Goal: Task Accomplishment & Management: Manage account settings

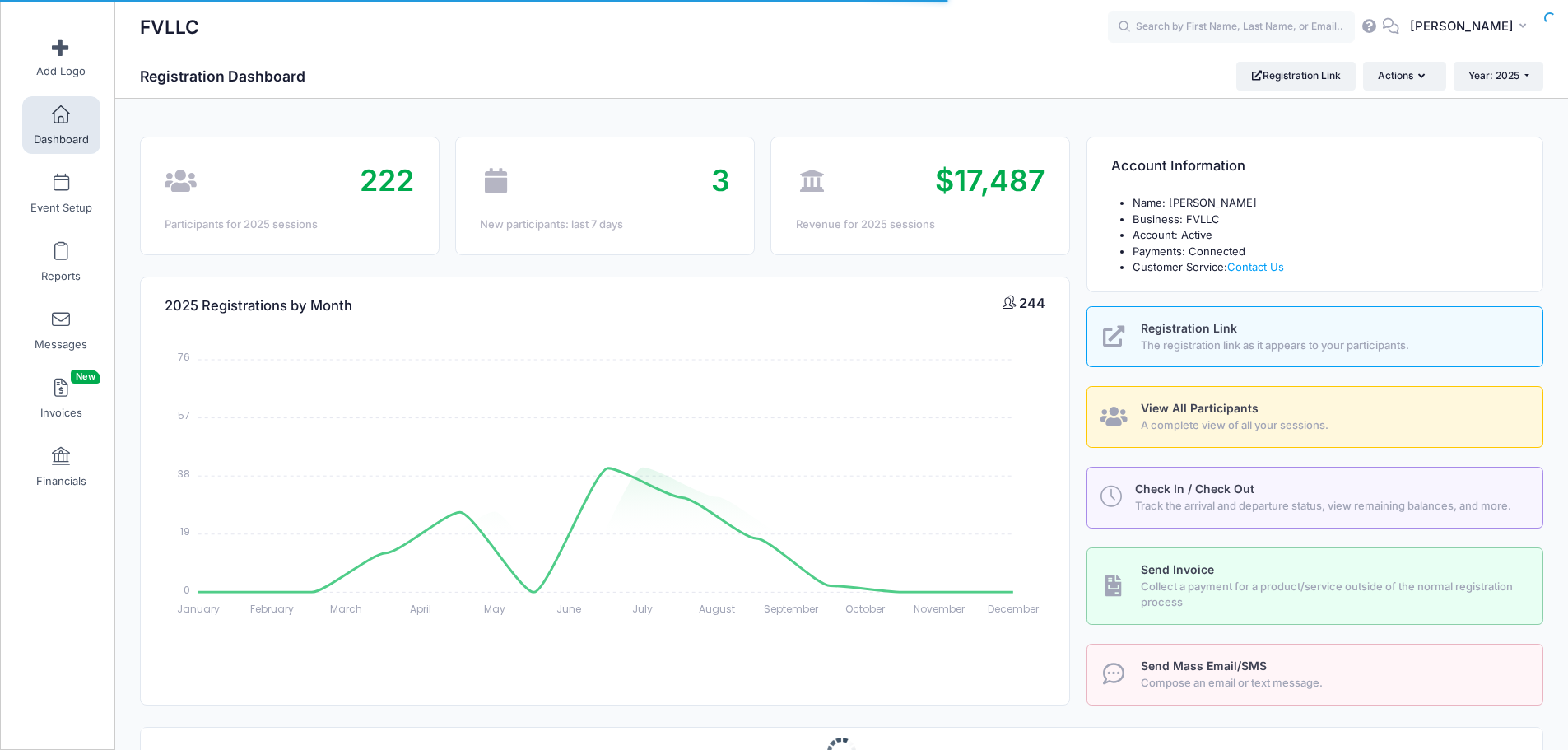
select select
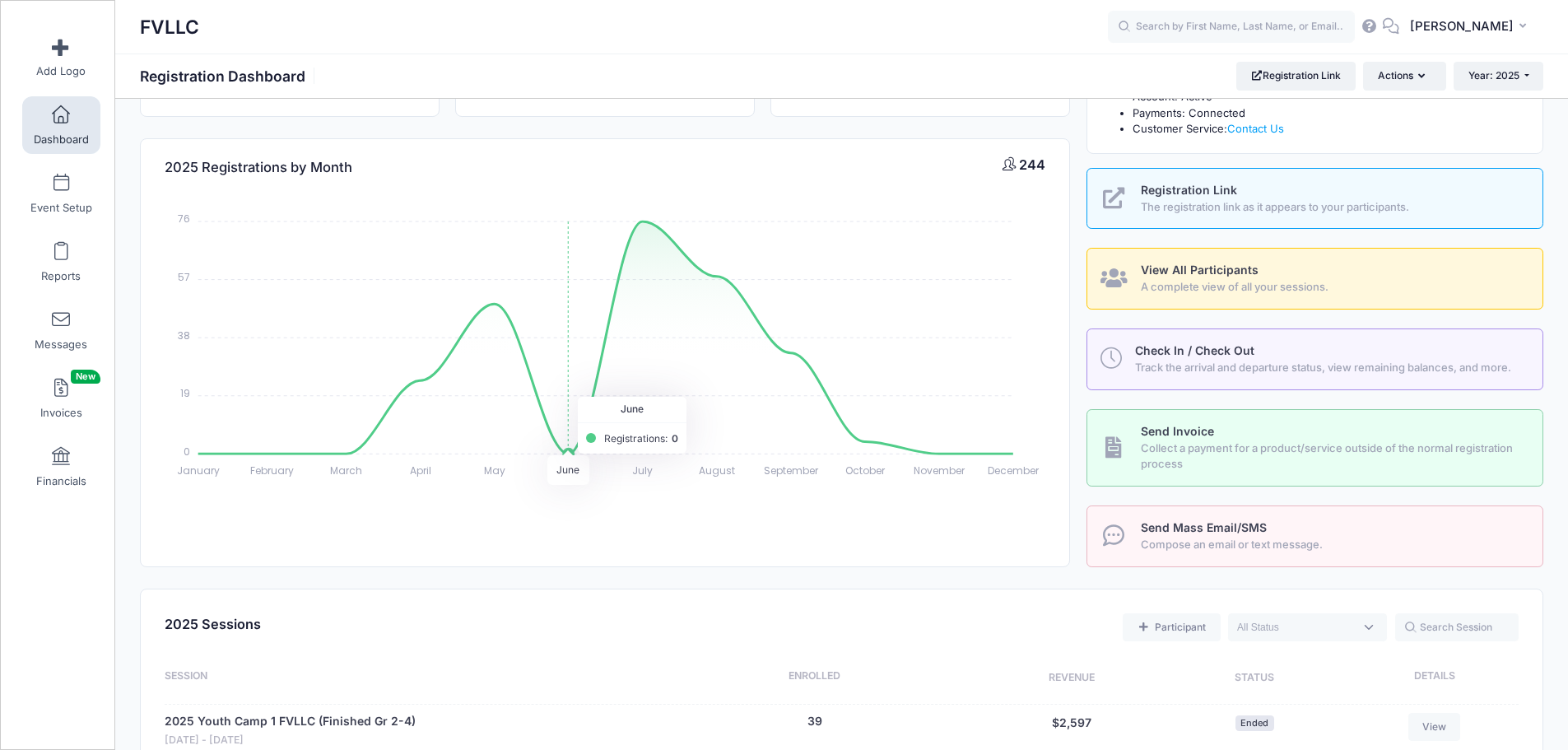
scroll to position [494, 0]
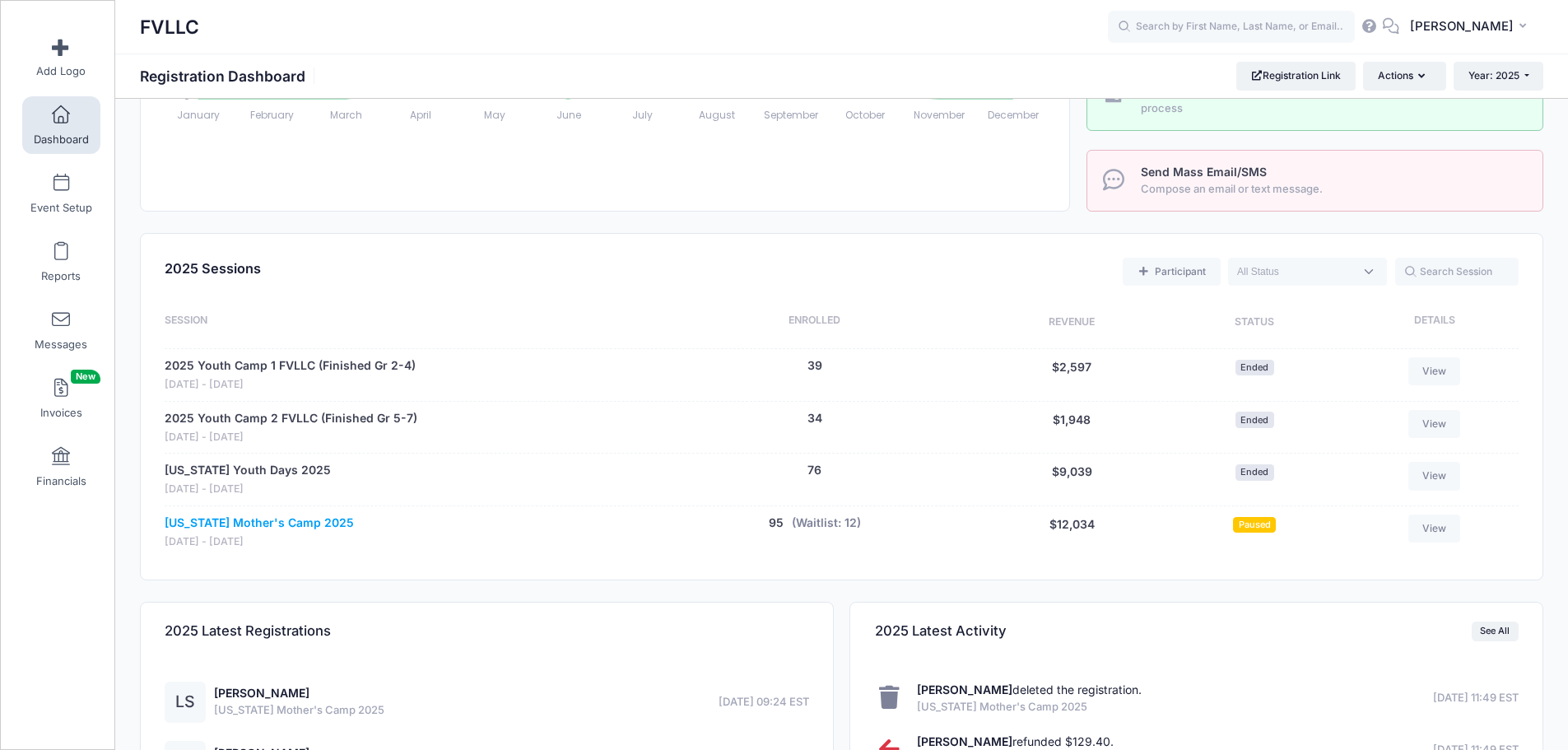
click at [306, 524] on link "Montana Mother's Camp 2025" at bounding box center [260, 523] width 189 height 18
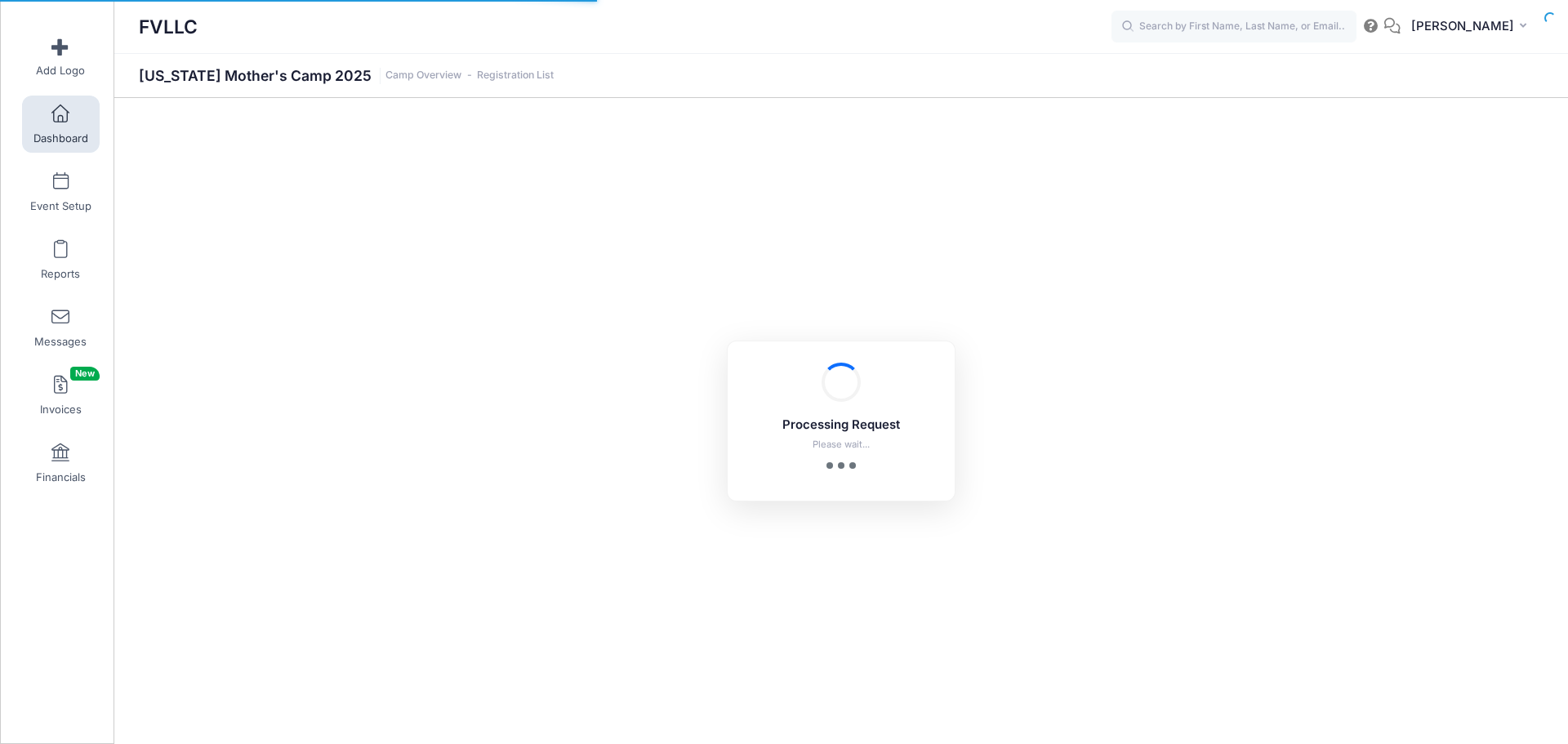
select select "10"
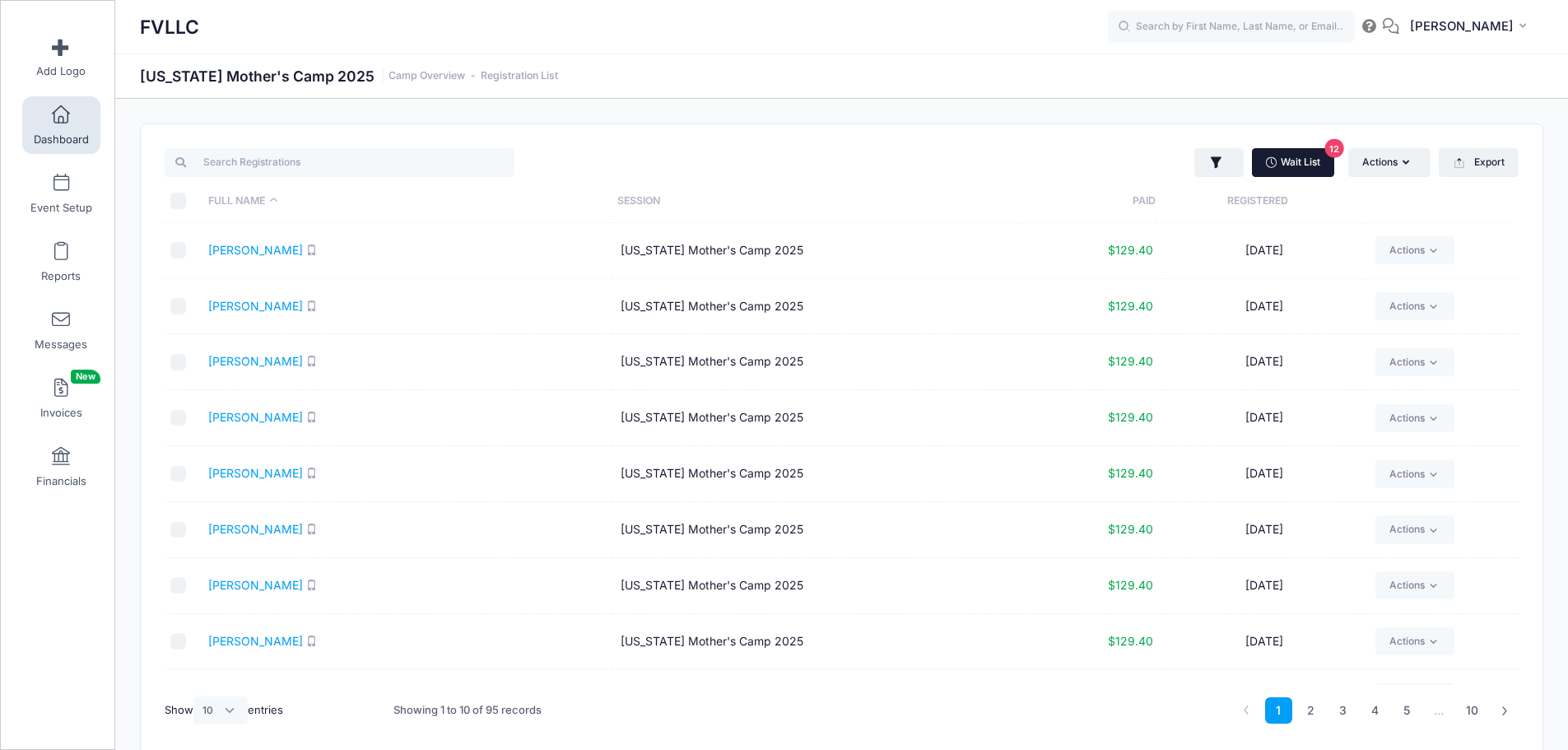
click at [1302, 156] on link "Wait List 12" at bounding box center [1293, 162] width 82 height 28
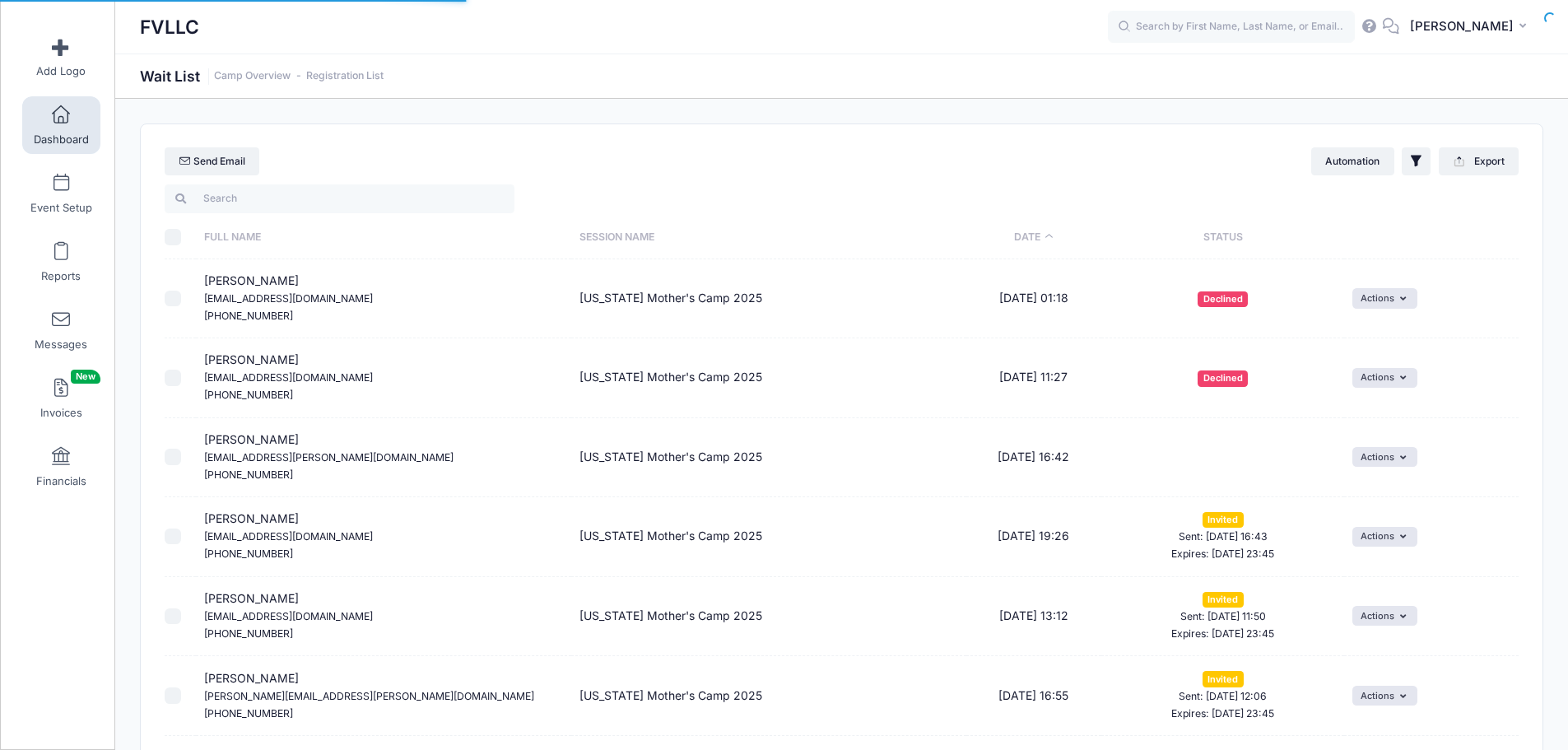
select select "50"
drag, startPoint x: 347, startPoint y: 536, endPoint x: 205, endPoint y: 544, distance: 142.2
click at [205, 544] on td "Courtney Ylioja courtneycollette@hotmail.com (403) 330-8921" at bounding box center [384, 537] width 375 height 80
copy small "courtneycollette@hotmail.com"
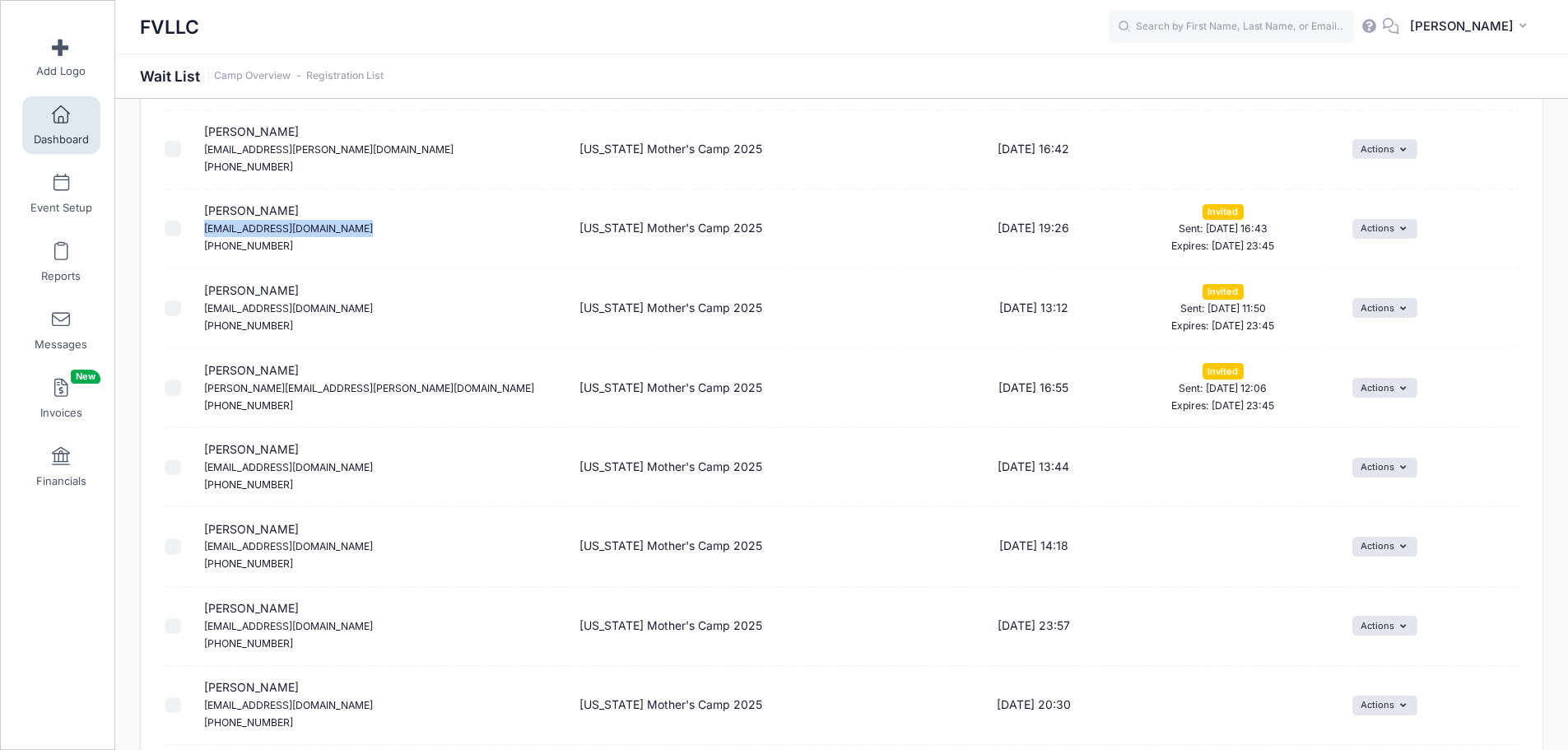
scroll to position [330, 0]
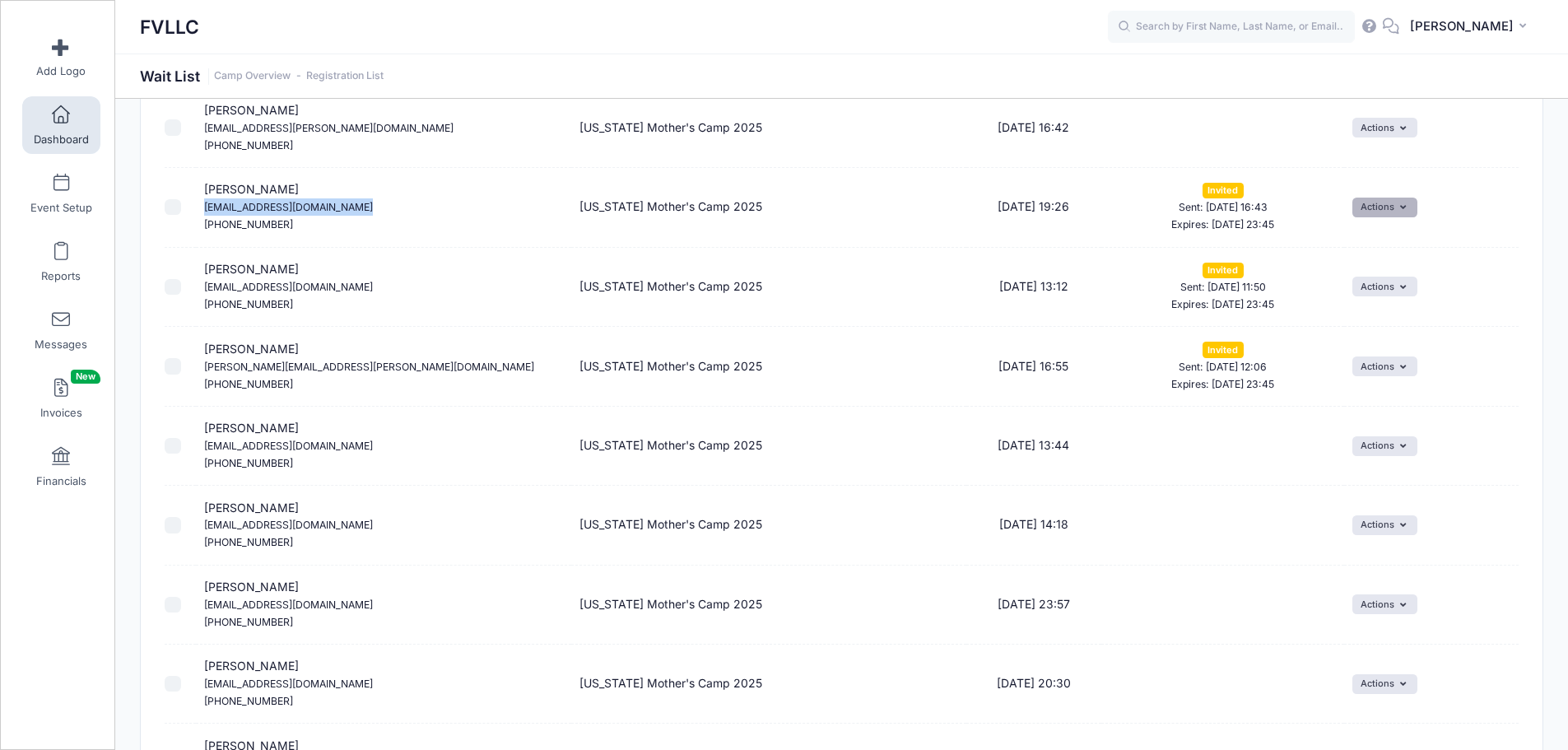
click at [1396, 207] on button "Actions" at bounding box center [1385, 207] width 65 height 20
click at [1339, 310] on link "Uninvite" at bounding box center [1341, 307] width 135 height 32
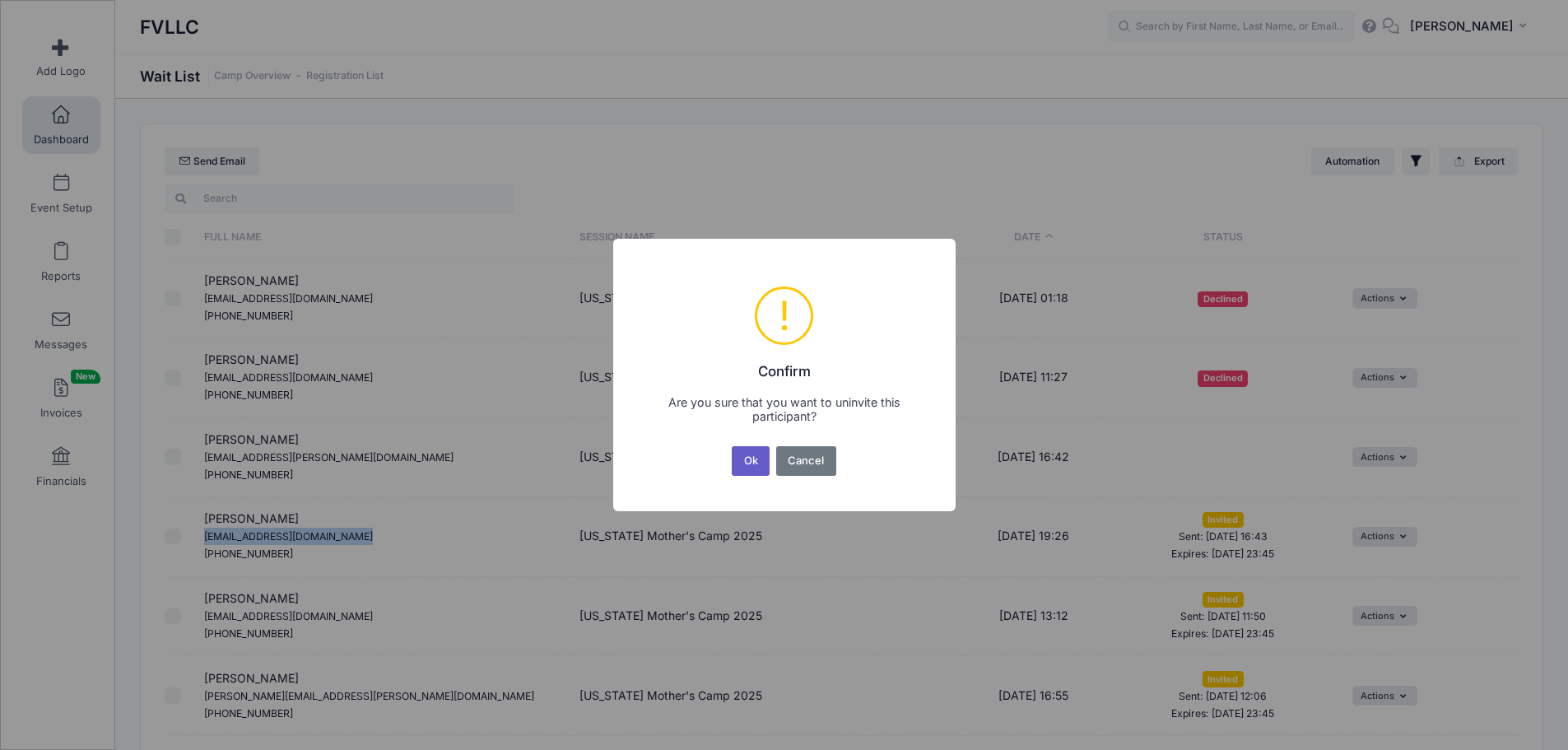
click at [758, 465] on button "Ok" at bounding box center [751, 461] width 37 height 30
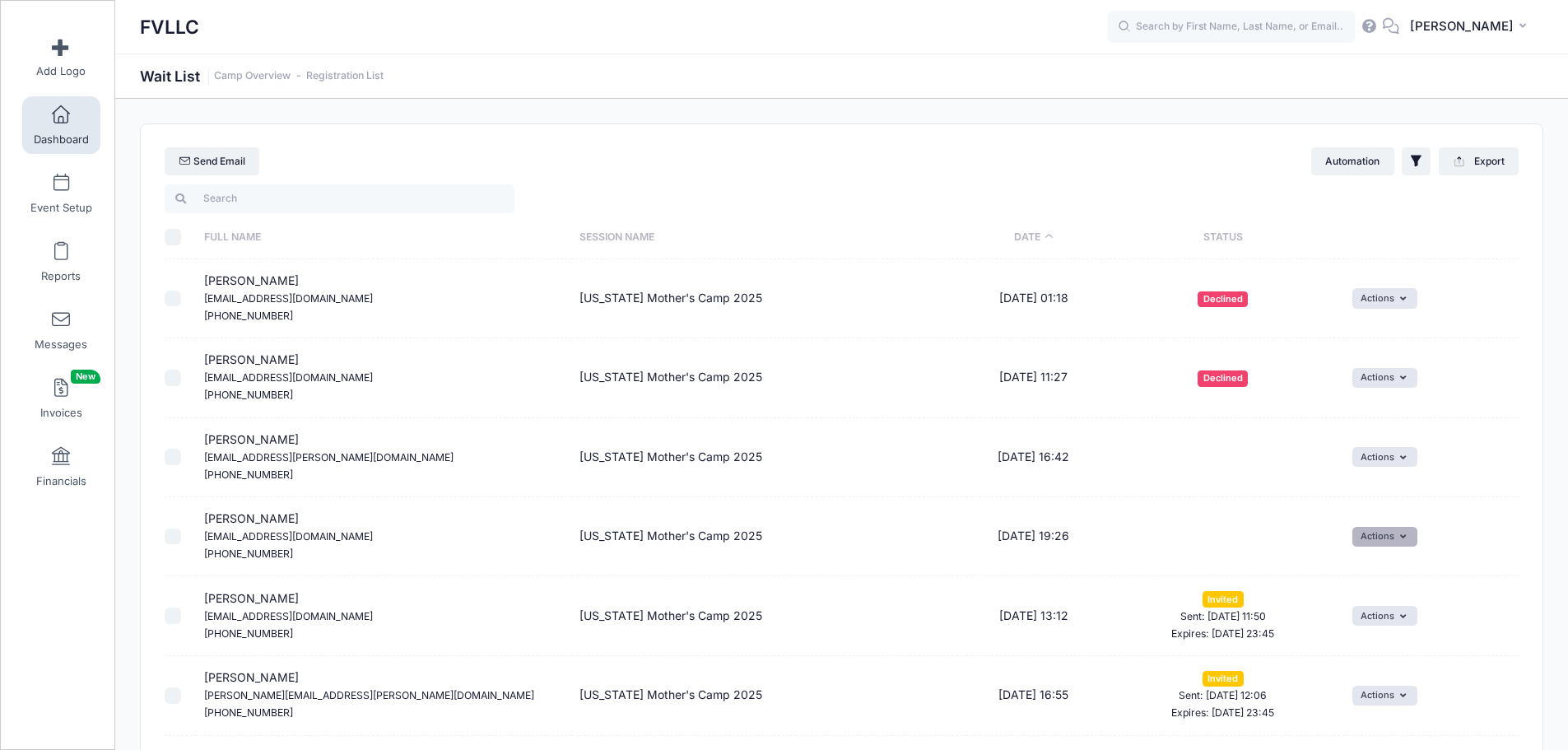
click at [1393, 539] on button "Actions" at bounding box center [1385, 537] width 65 height 20
click at [328, 74] on link "Registration List" at bounding box center [344, 76] width 77 height 13
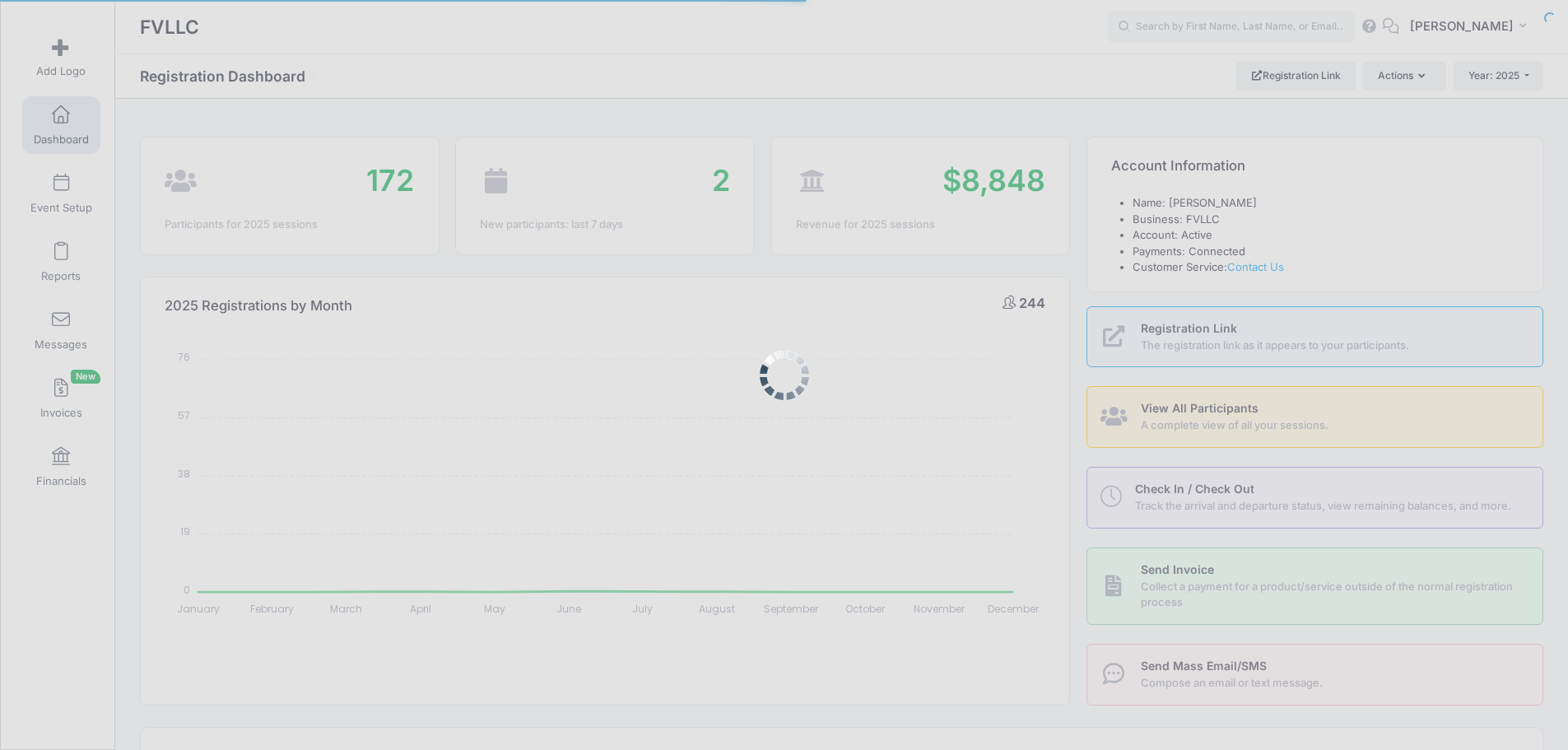
select select
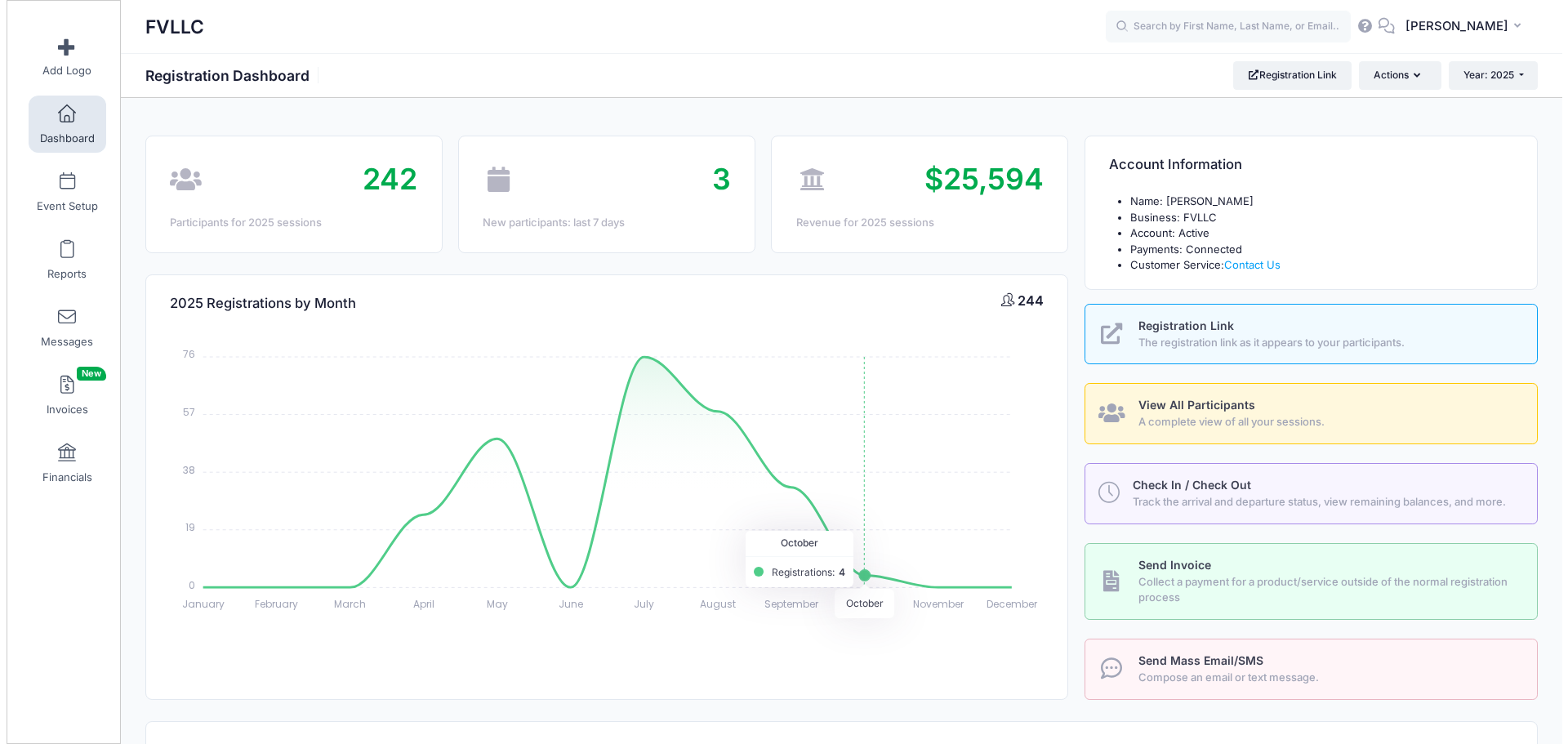
scroll to position [408, 0]
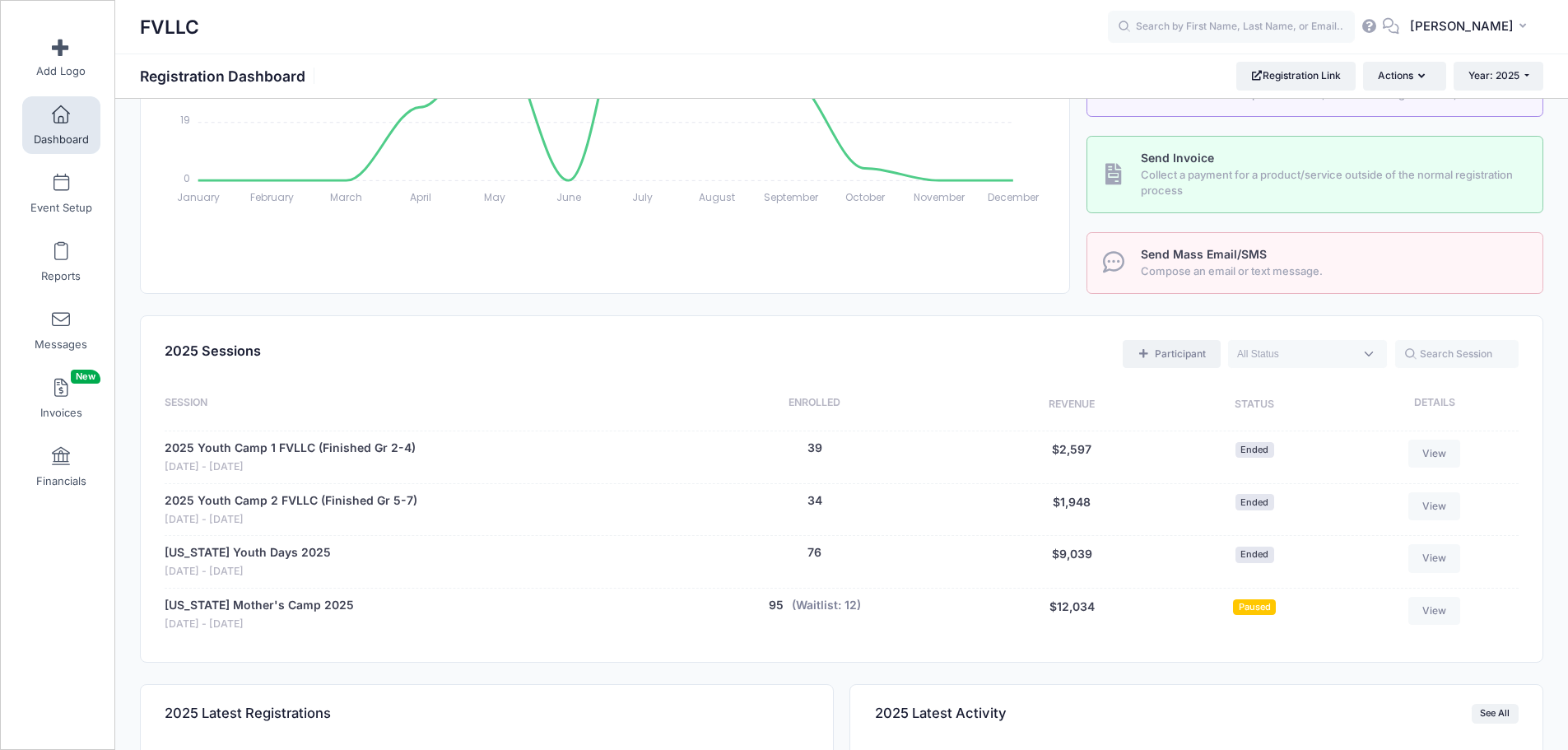
click at [1172, 348] on link "Participant" at bounding box center [1171, 354] width 97 height 28
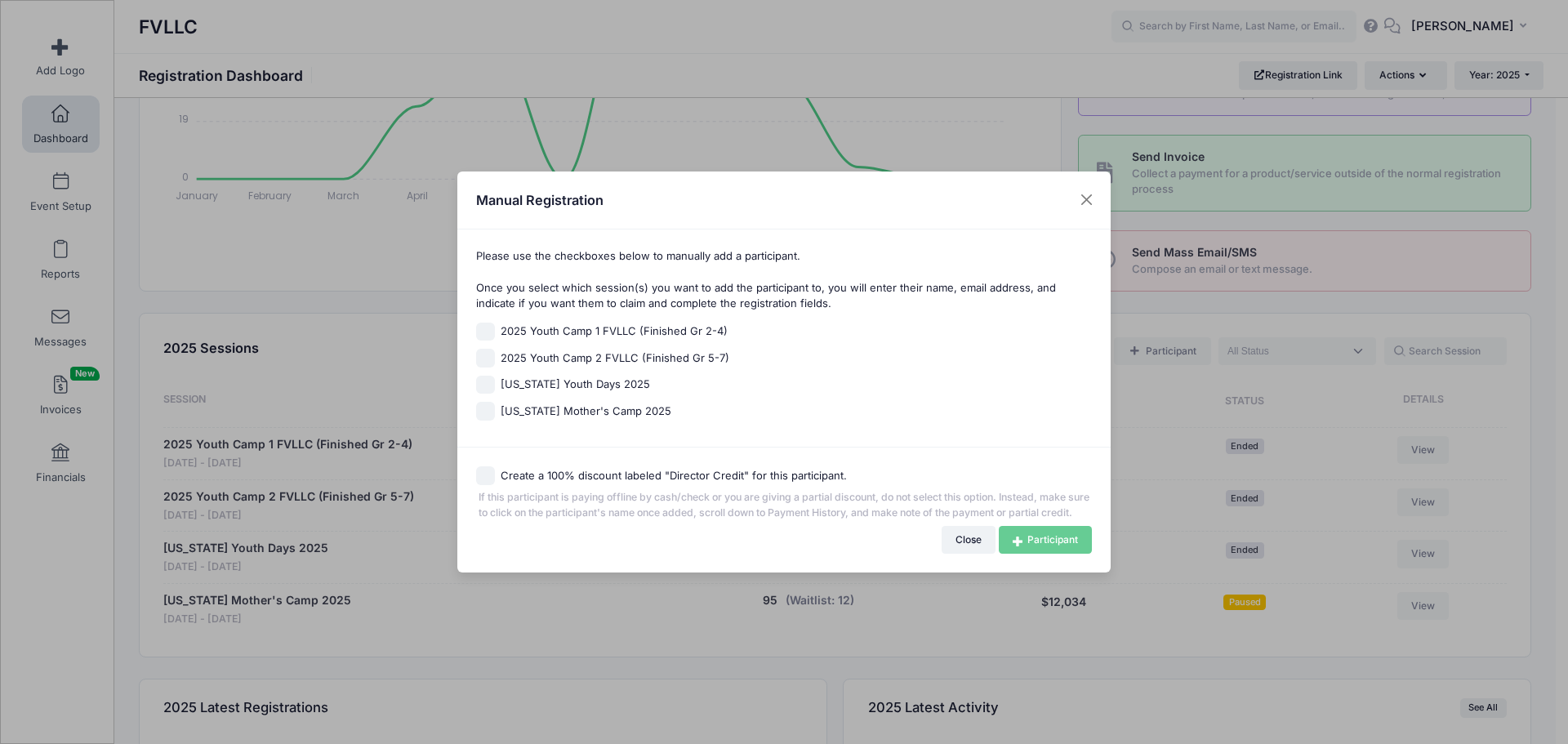
click at [593, 406] on span "Montana Mother's Camp 2025" at bounding box center [585, 411] width 170 height 17
click at [495, 406] on input "Montana Mother's Camp 2025" at bounding box center [484, 410] width 19 height 19
checkbox input "true"
click at [1036, 535] on link "Participant" at bounding box center [1044, 539] width 93 height 27
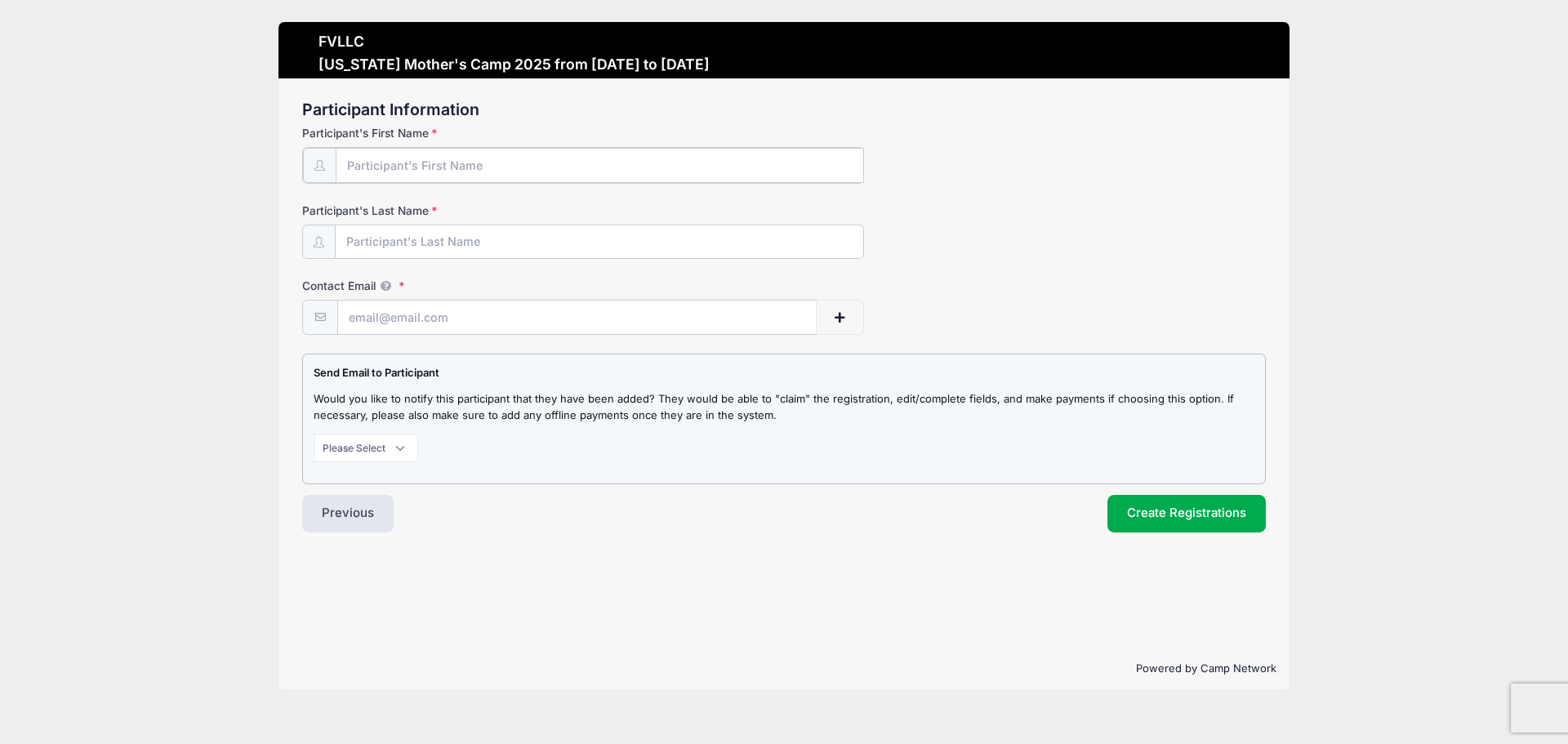
click at [393, 168] on input "Participant's First Name" at bounding box center [600, 165] width 529 height 35
click at [383, 322] on input "Contact Email" at bounding box center [576, 316] width 479 height 35
paste input "[EMAIL_ADDRESS][DOMAIN_NAME]"
type input "courtneycollette@hotmail.com"
click at [403, 156] on input "Participant's First Name" at bounding box center [599, 165] width 528 height 35
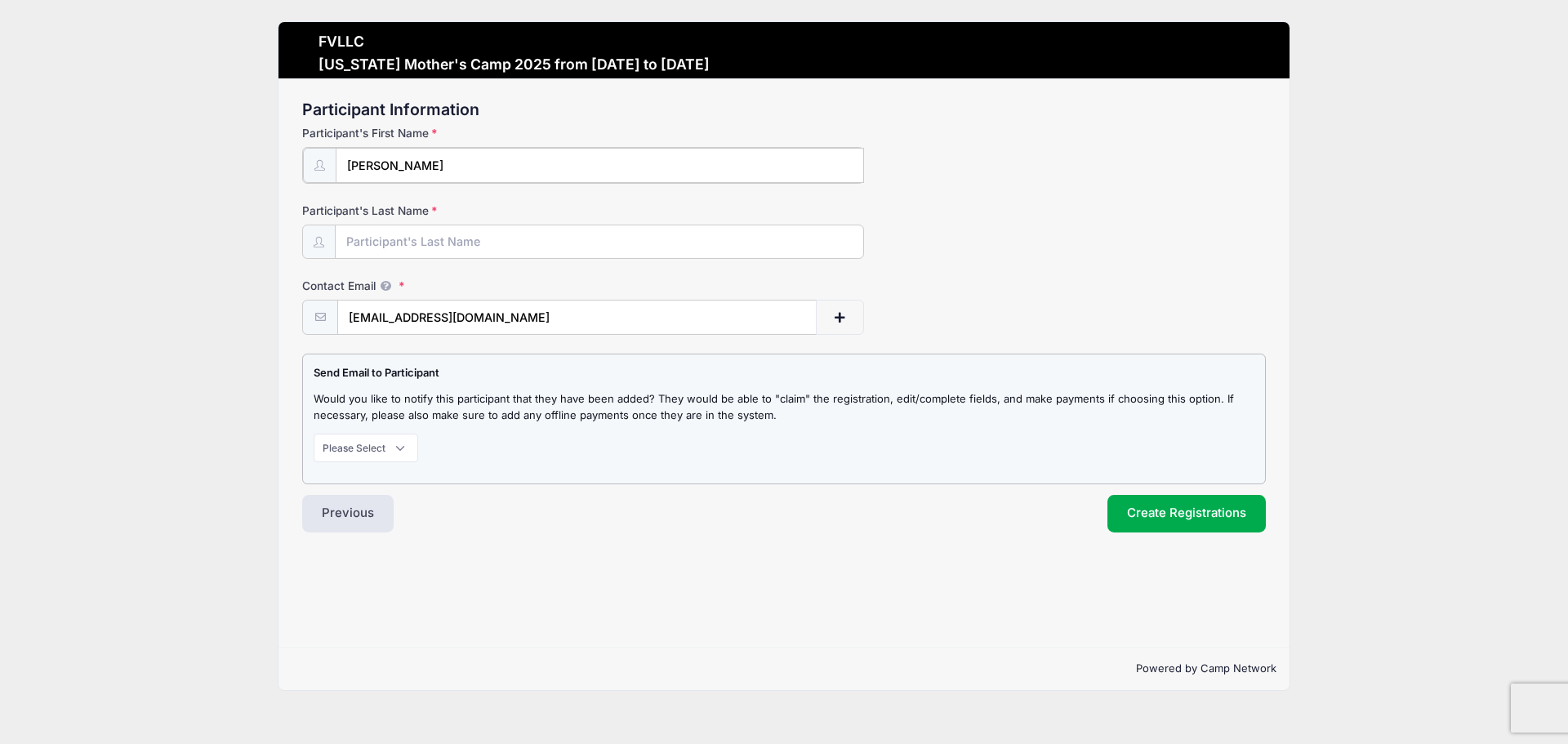
type input "Courtney"
type input "Ylioja"
click at [391, 442] on select "Please Select Don't Notify Notify" at bounding box center [365, 445] width 105 height 27
select select "1"
click at [313, 432] on select "Please Select Don't Notify Notify" at bounding box center [365, 445] width 105 height 27
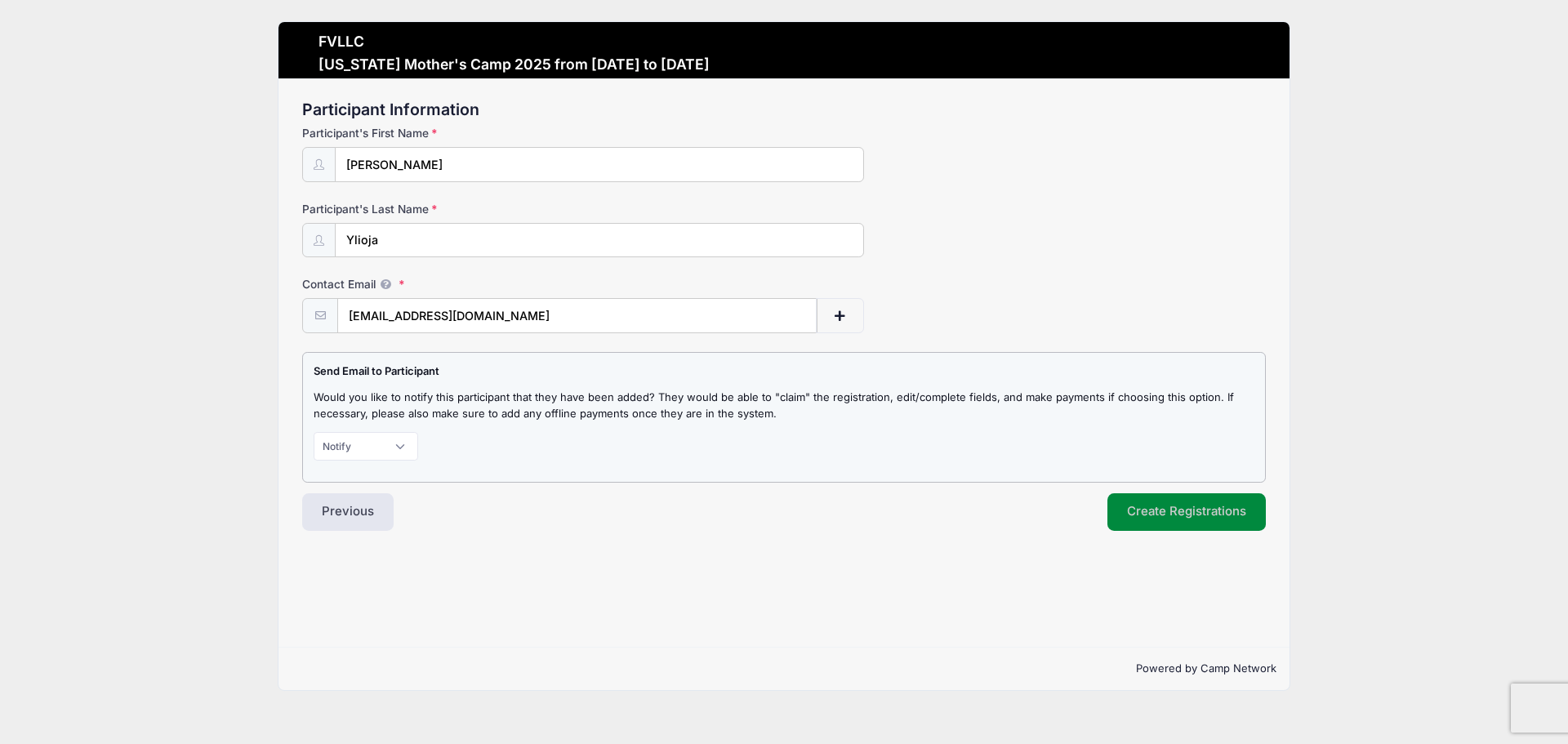
click at [1213, 519] on button "Create Registrations" at bounding box center [1186, 512] width 159 height 37
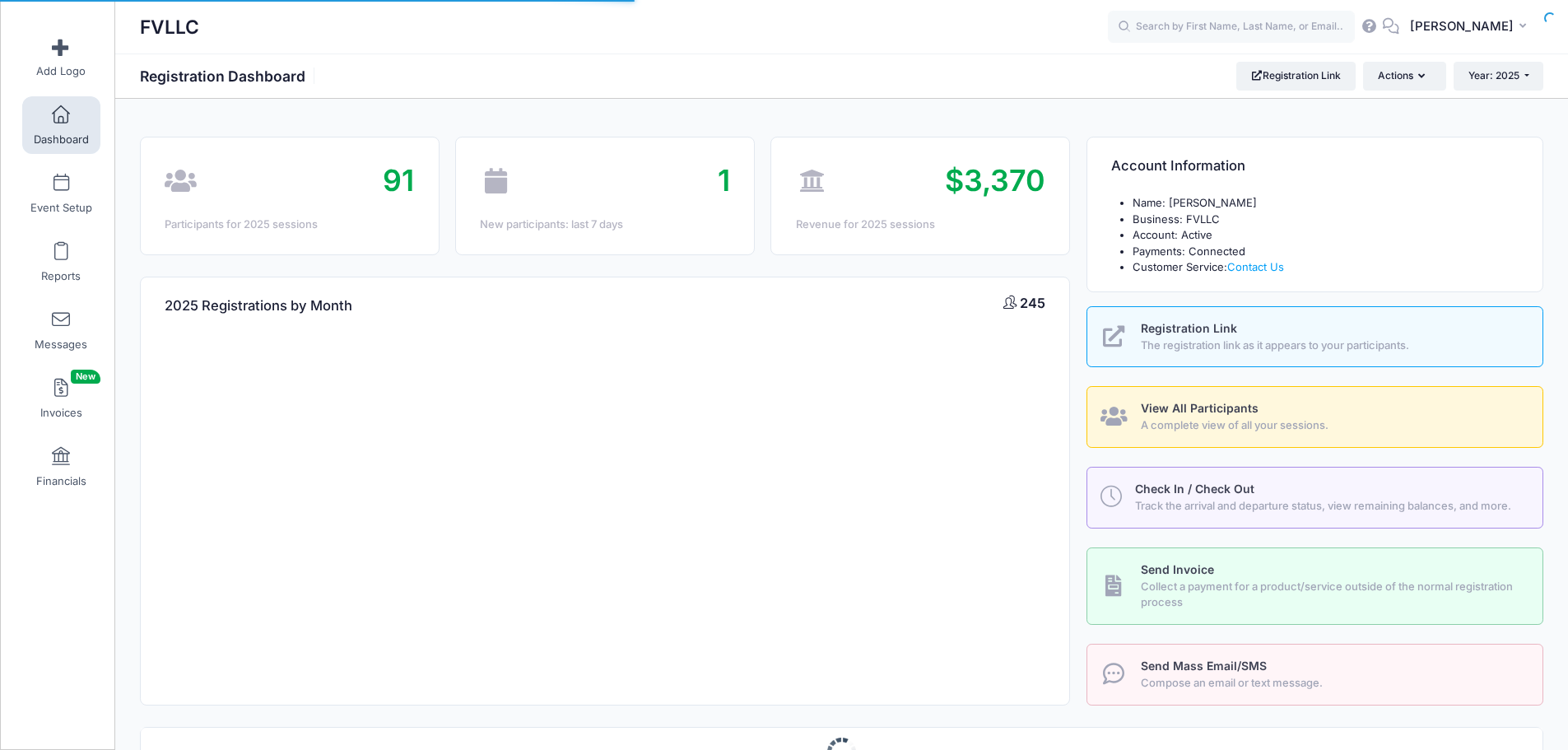
select select
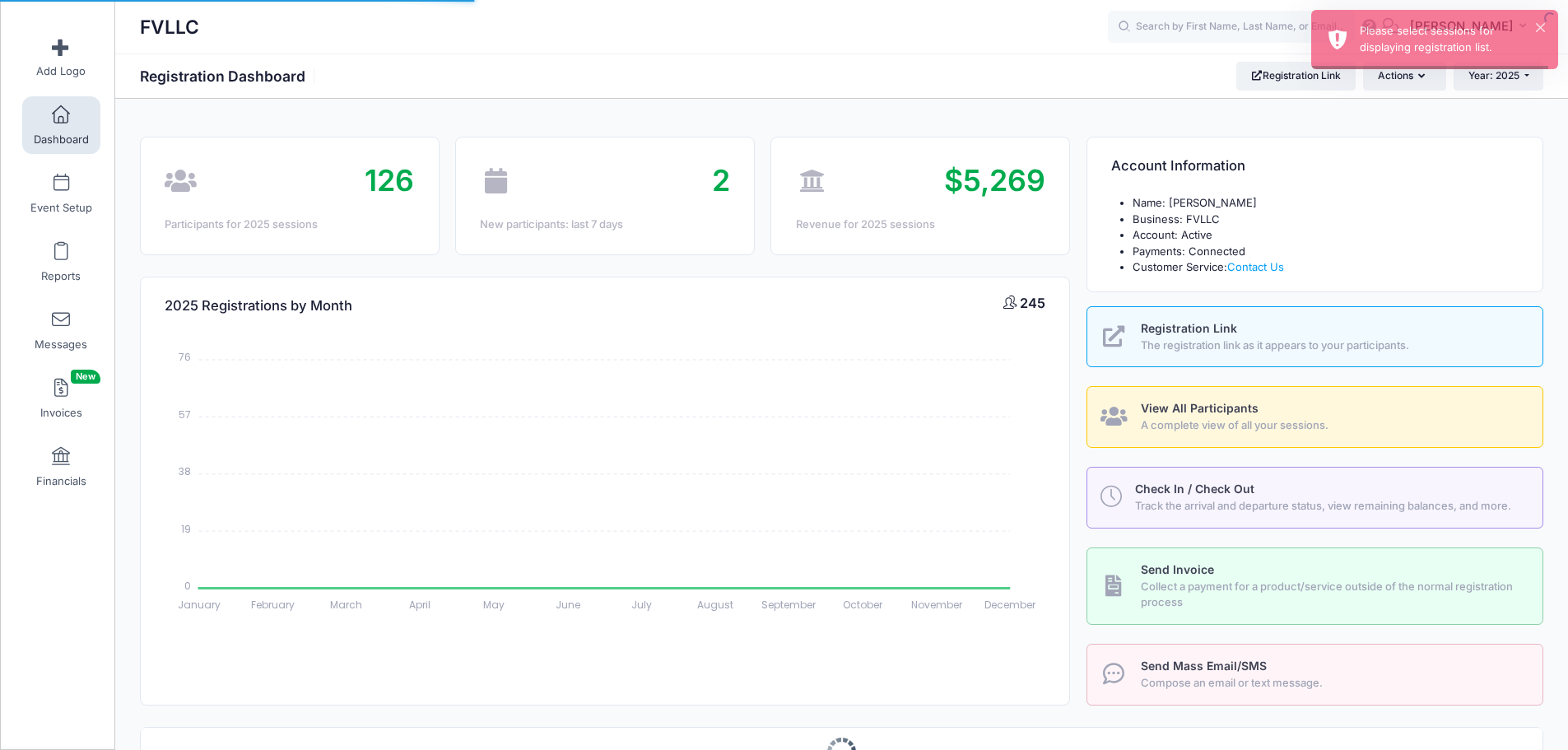
select select
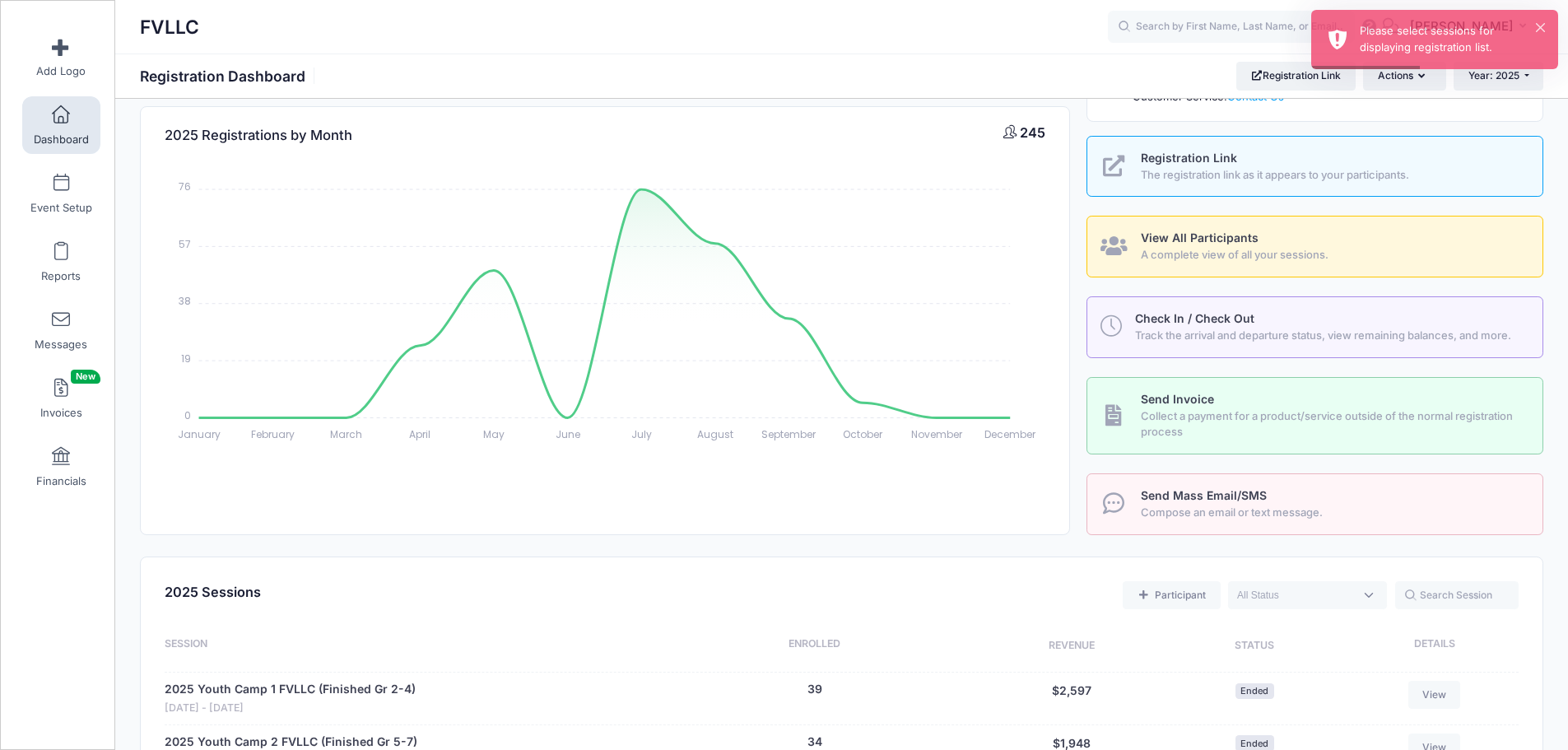
scroll to position [494, 0]
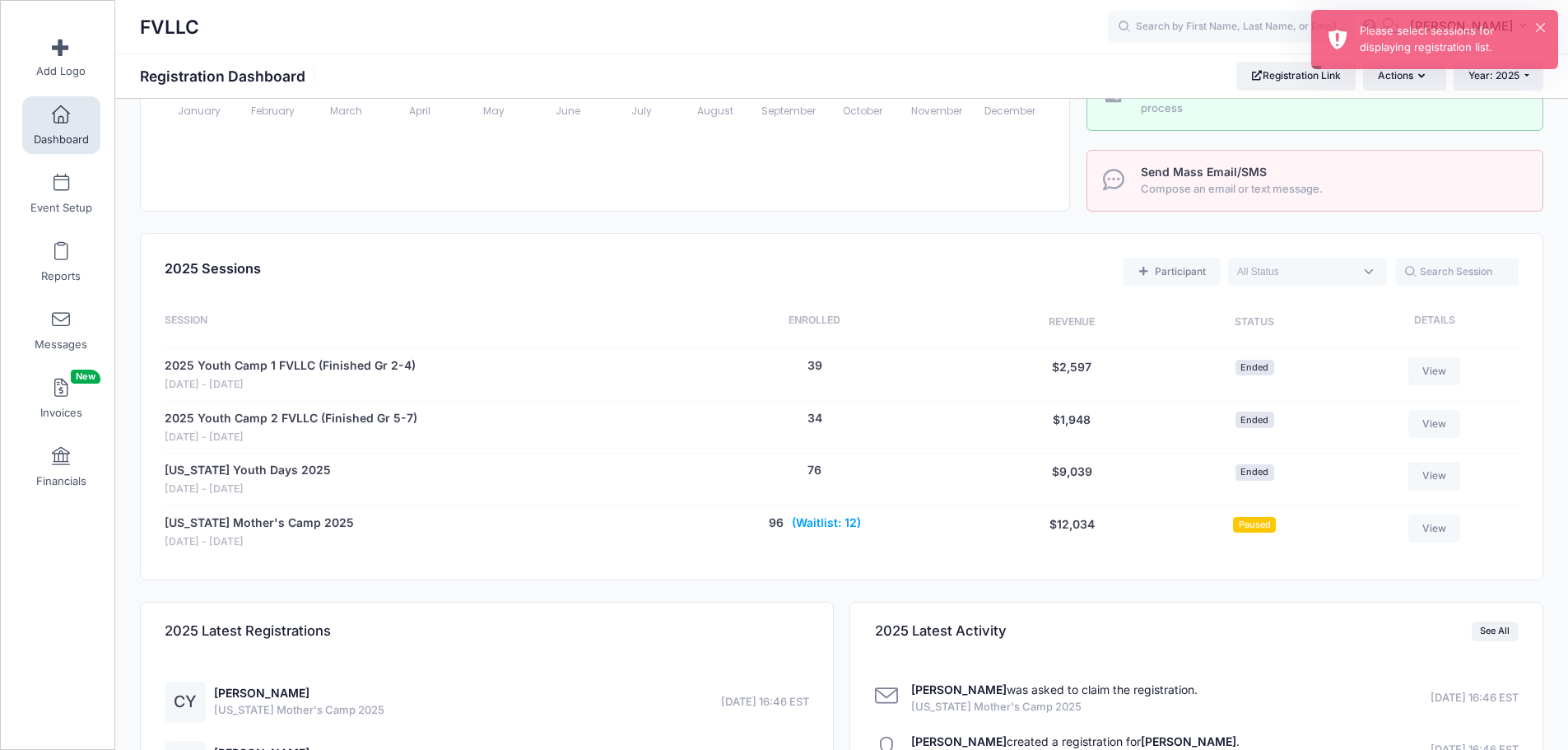
click at [842, 520] on button "(Waitlist: 12)" at bounding box center [827, 523] width 69 height 18
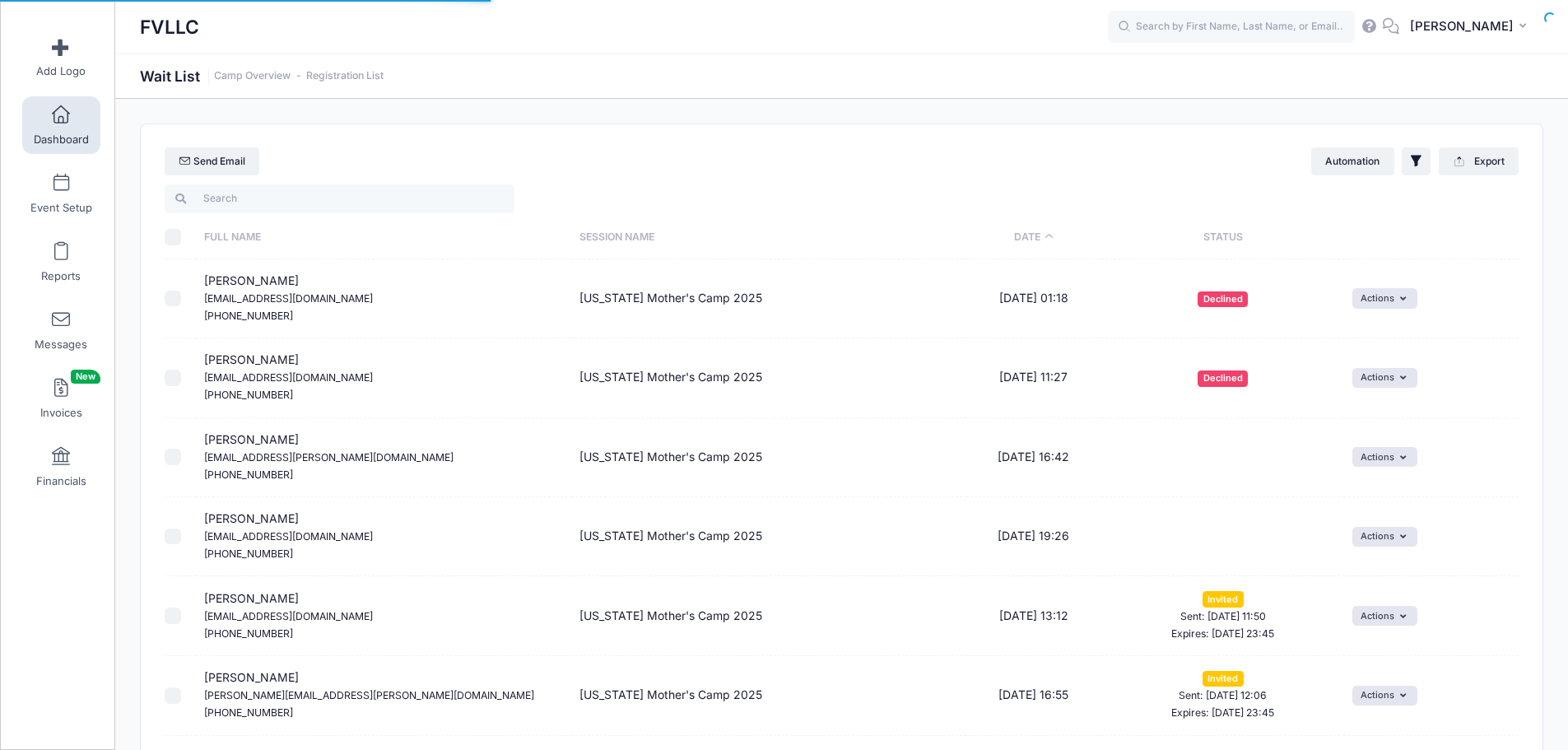
select select "50"
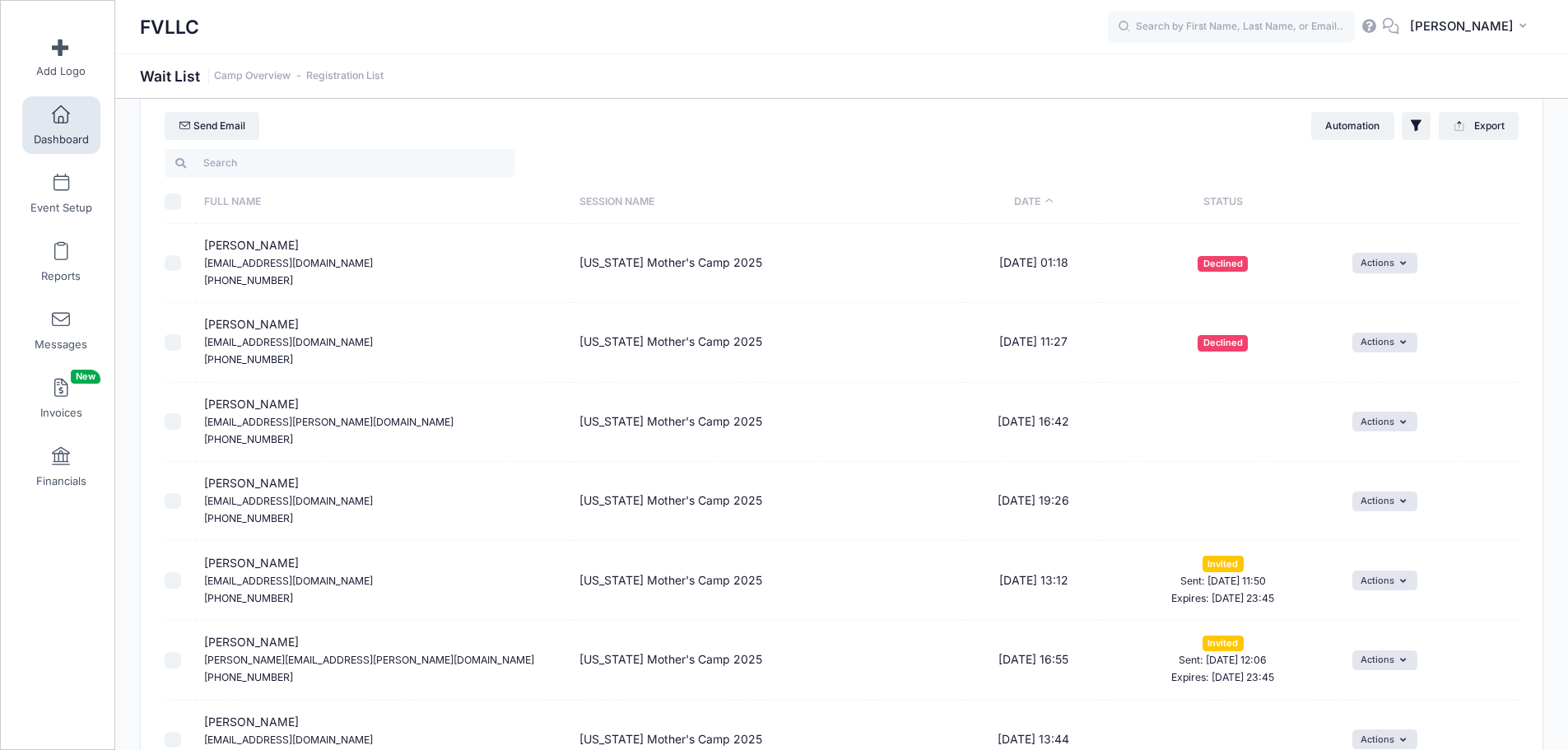
scroll to position [82, 0]
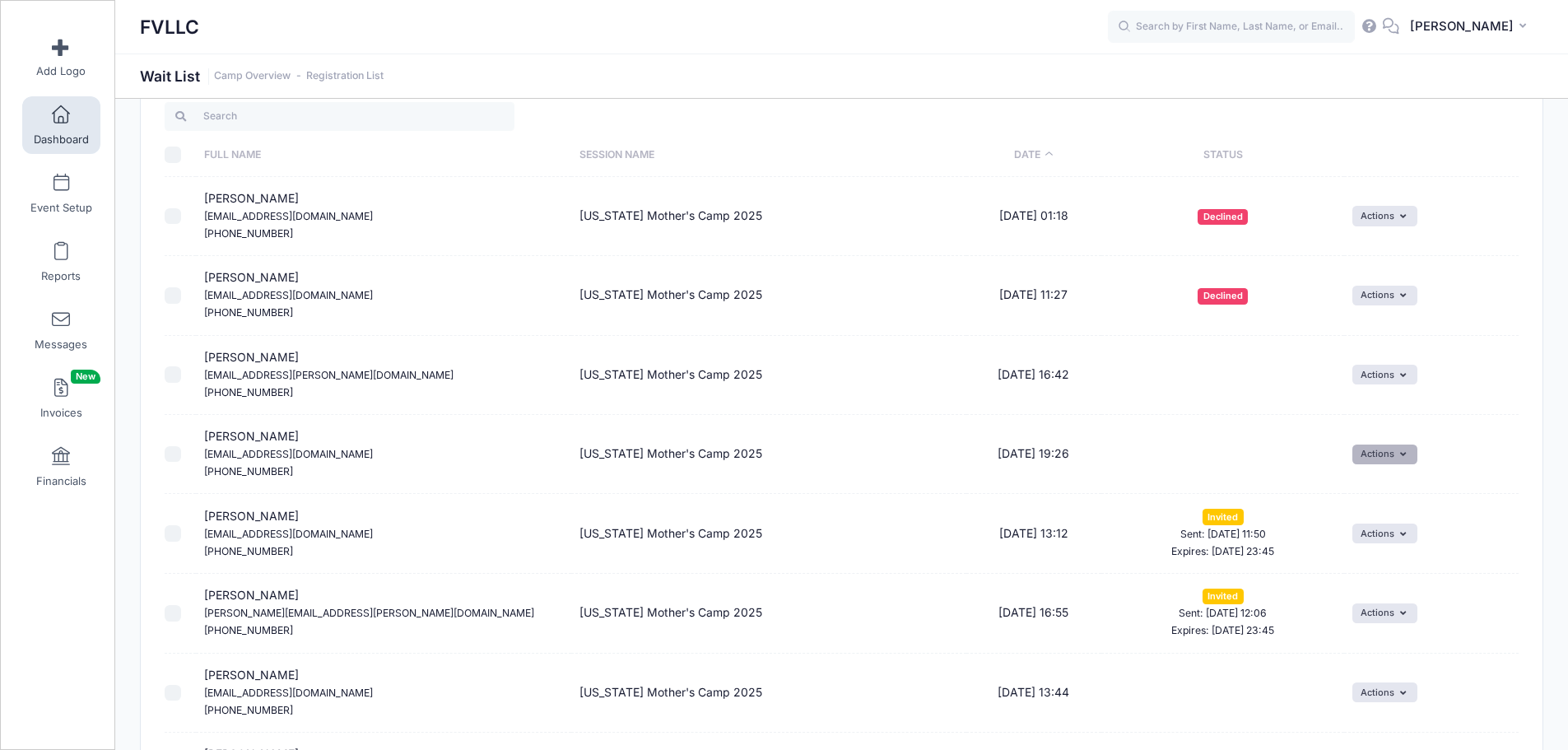
click at [1413, 457] on button "Actions" at bounding box center [1385, 454] width 65 height 20
click at [1376, 519] on link "Delete" at bounding box center [1373, 522] width 72 height 32
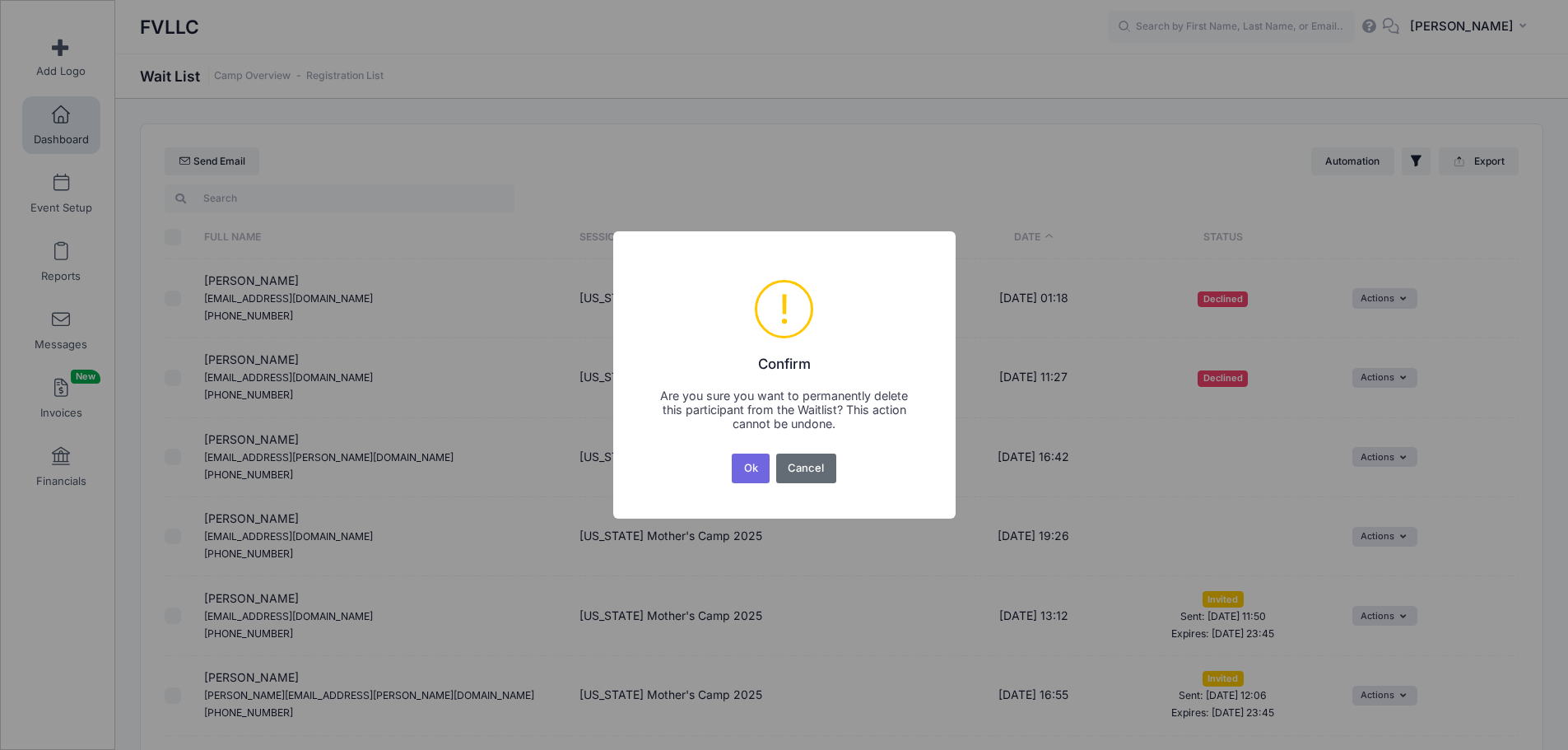
click at [807, 472] on button "Cancel" at bounding box center [806, 469] width 60 height 30
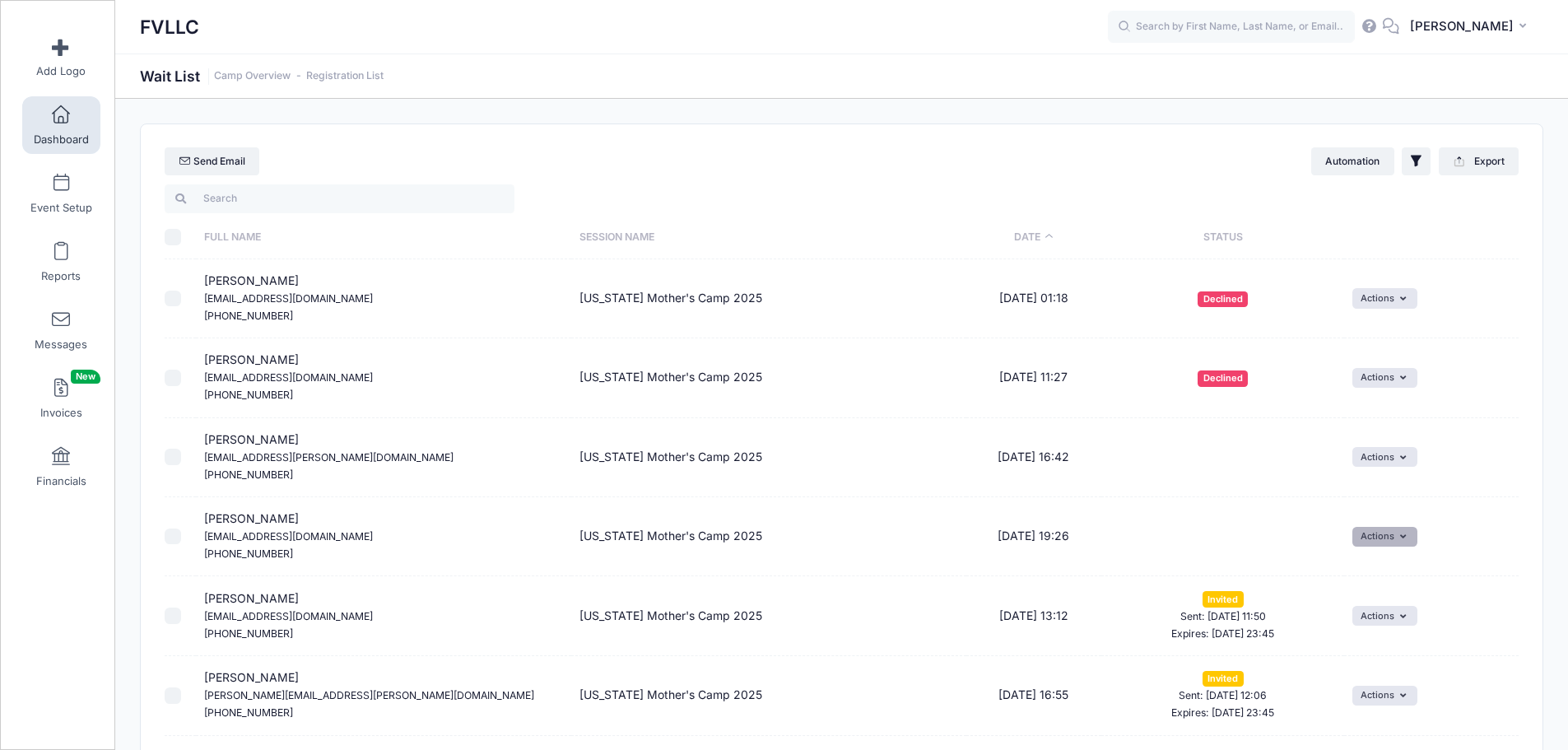
click at [1389, 535] on button "Actions" at bounding box center [1385, 537] width 65 height 20
click at [1384, 599] on link "Delete" at bounding box center [1373, 604] width 72 height 32
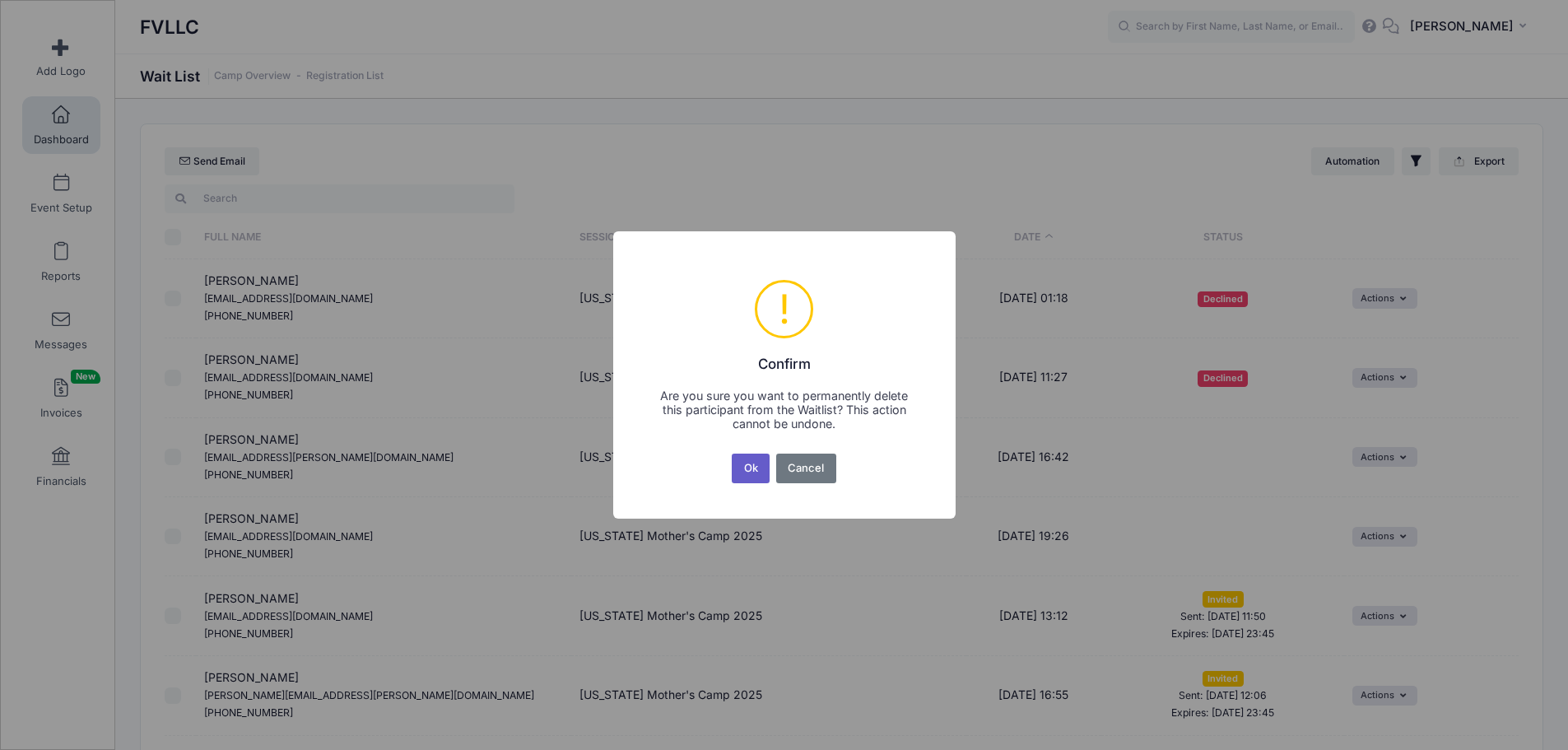
click at [750, 474] on button "Ok" at bounding box center [751, 469] width 37 height 30
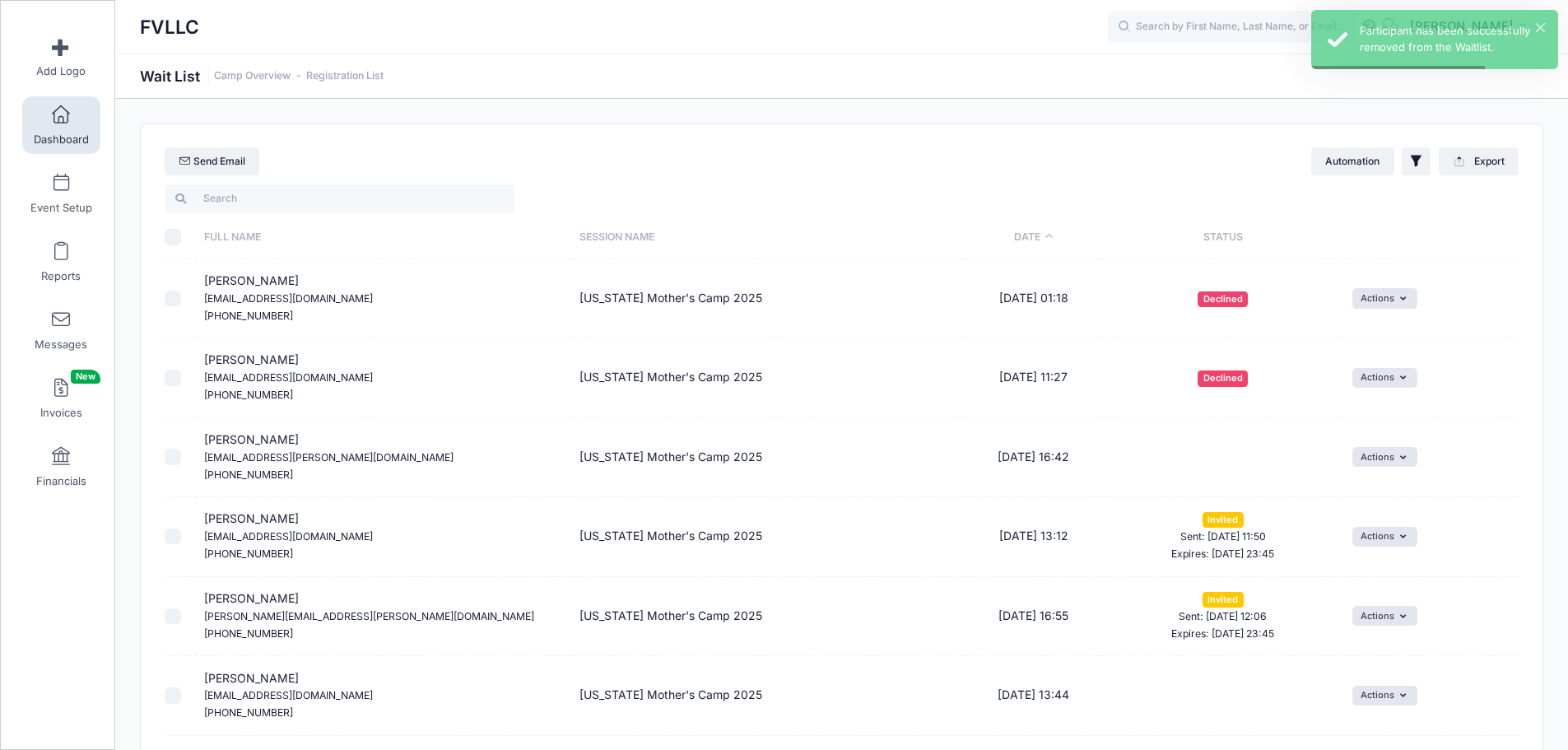
click at [52, 126] on link "Dashboard" at bounding box center [61, 125] width 78 height 57
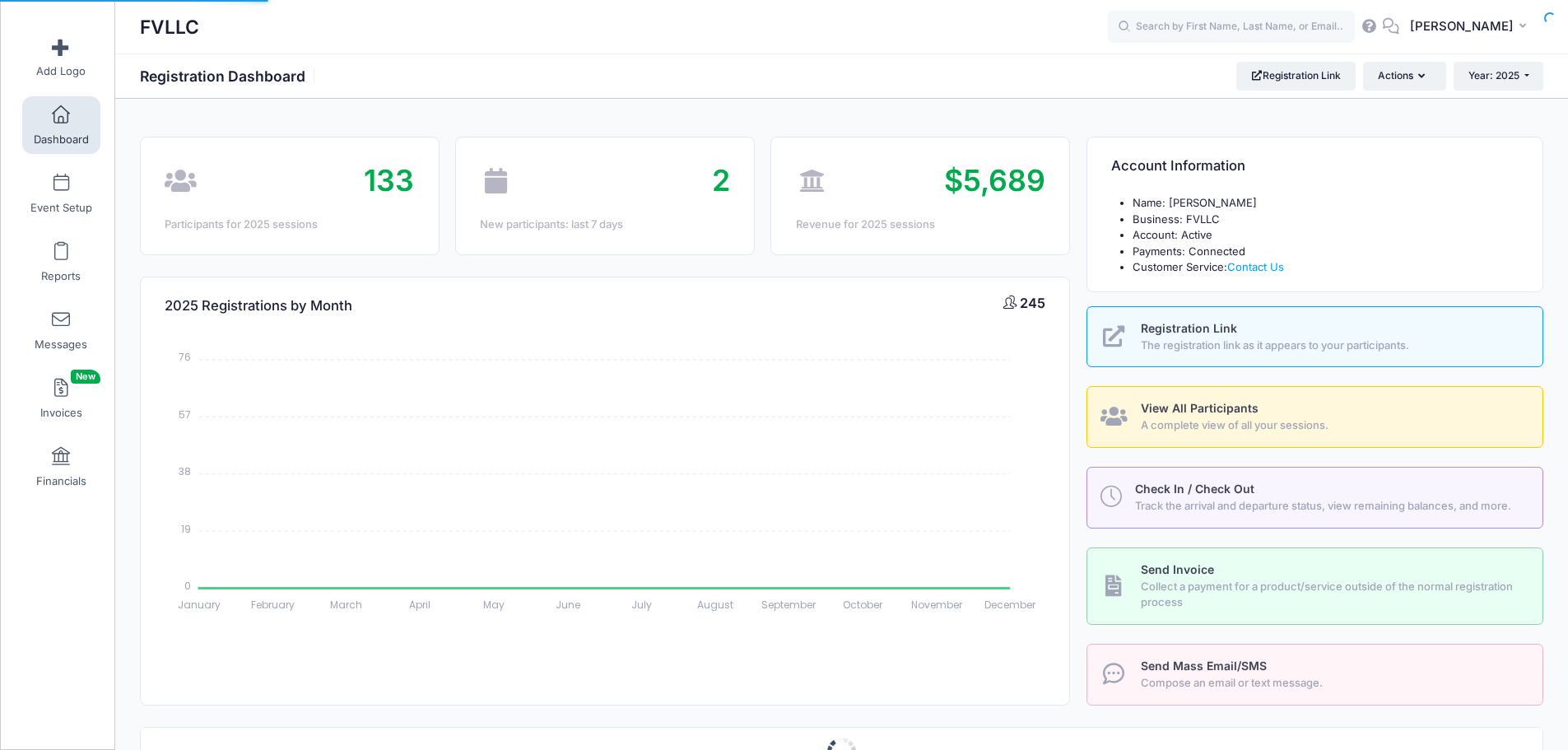
select select
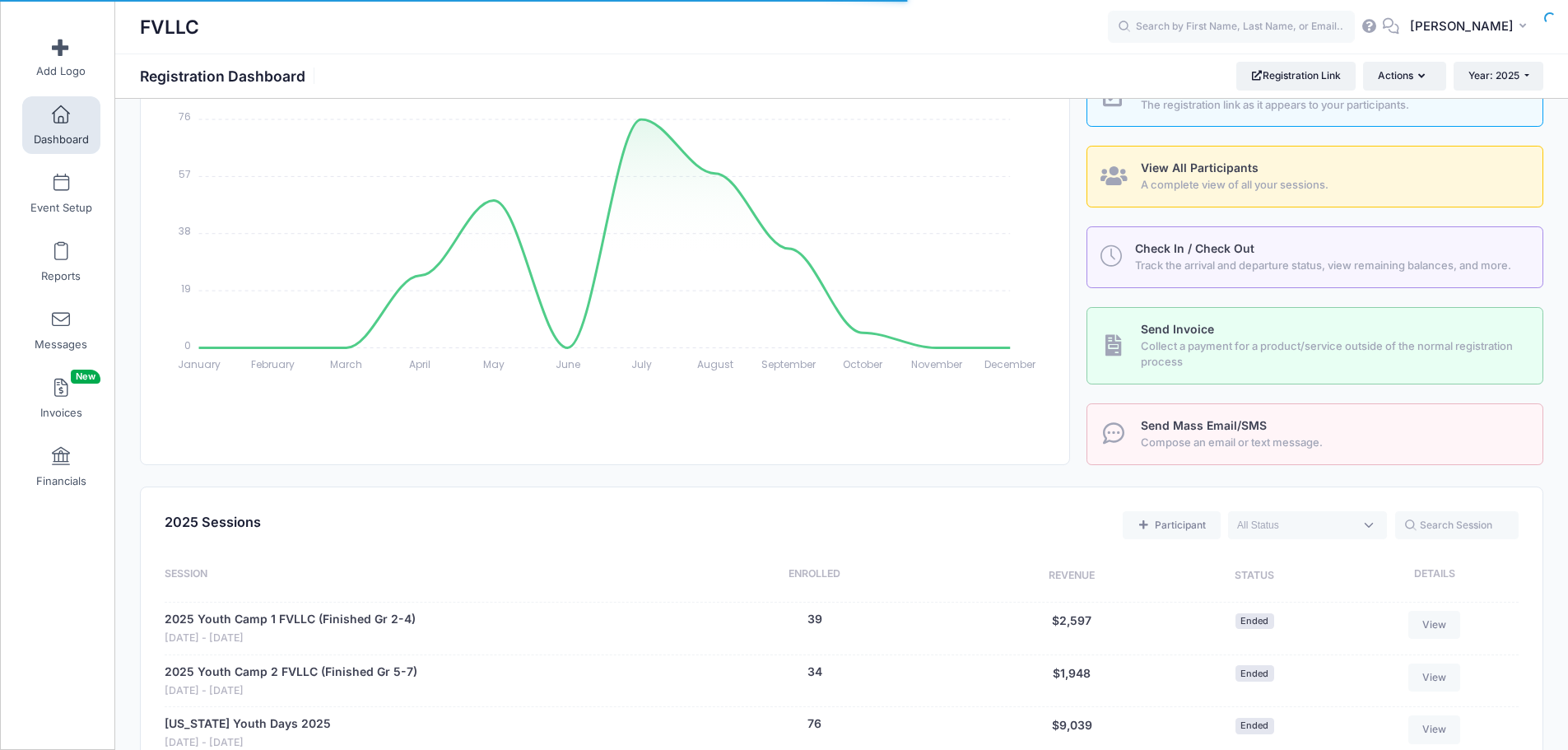
scroll to position [412, 0]
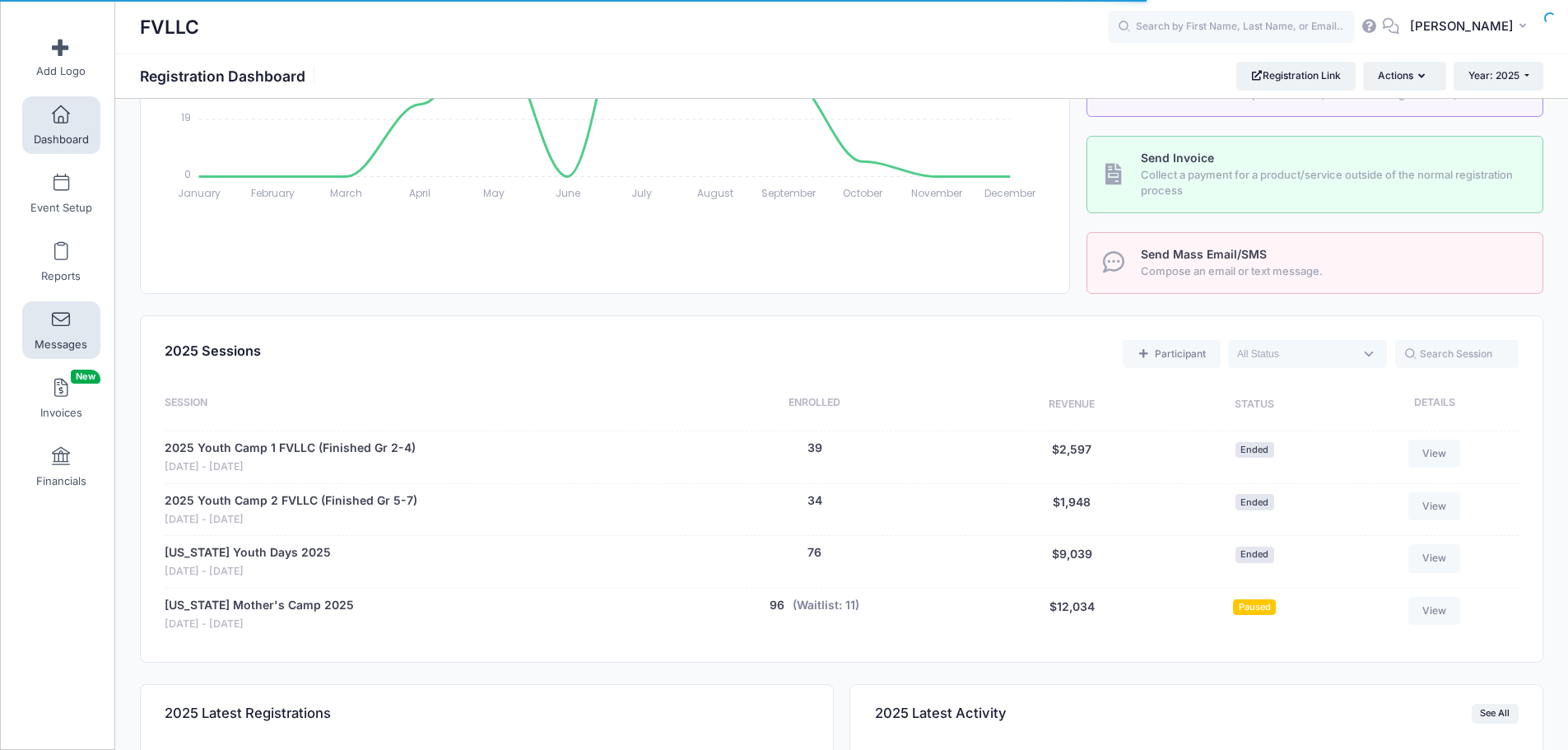
click at [61, 326] on span at bounding box center [61, 320] width 0 height 18
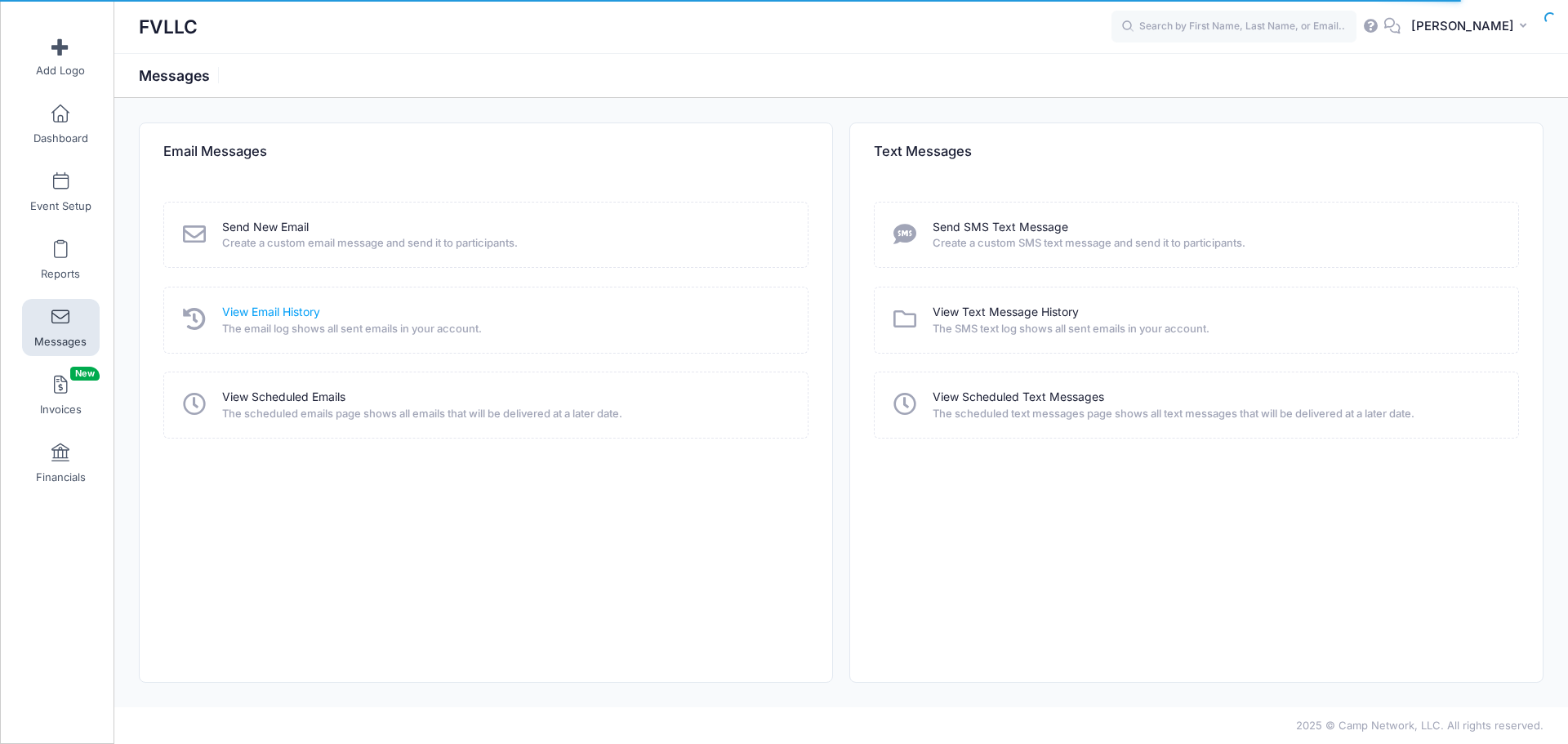
click at [257, 312] on link "View Email History" at bounding box center [271, 312] width 98 height 18
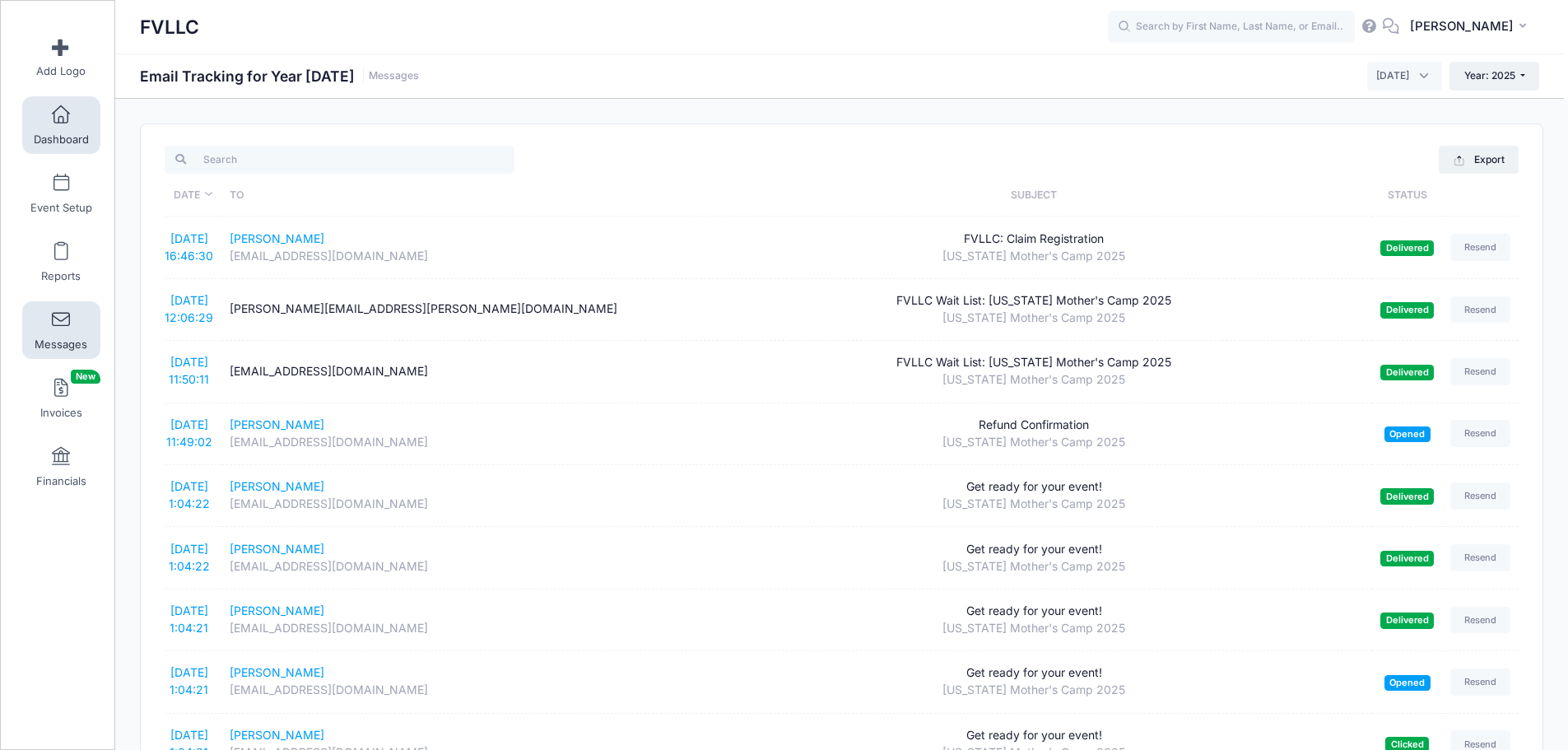
click at [42, 121] on link "Dashboard" at bounding box center [61, 125] width 78 height 57
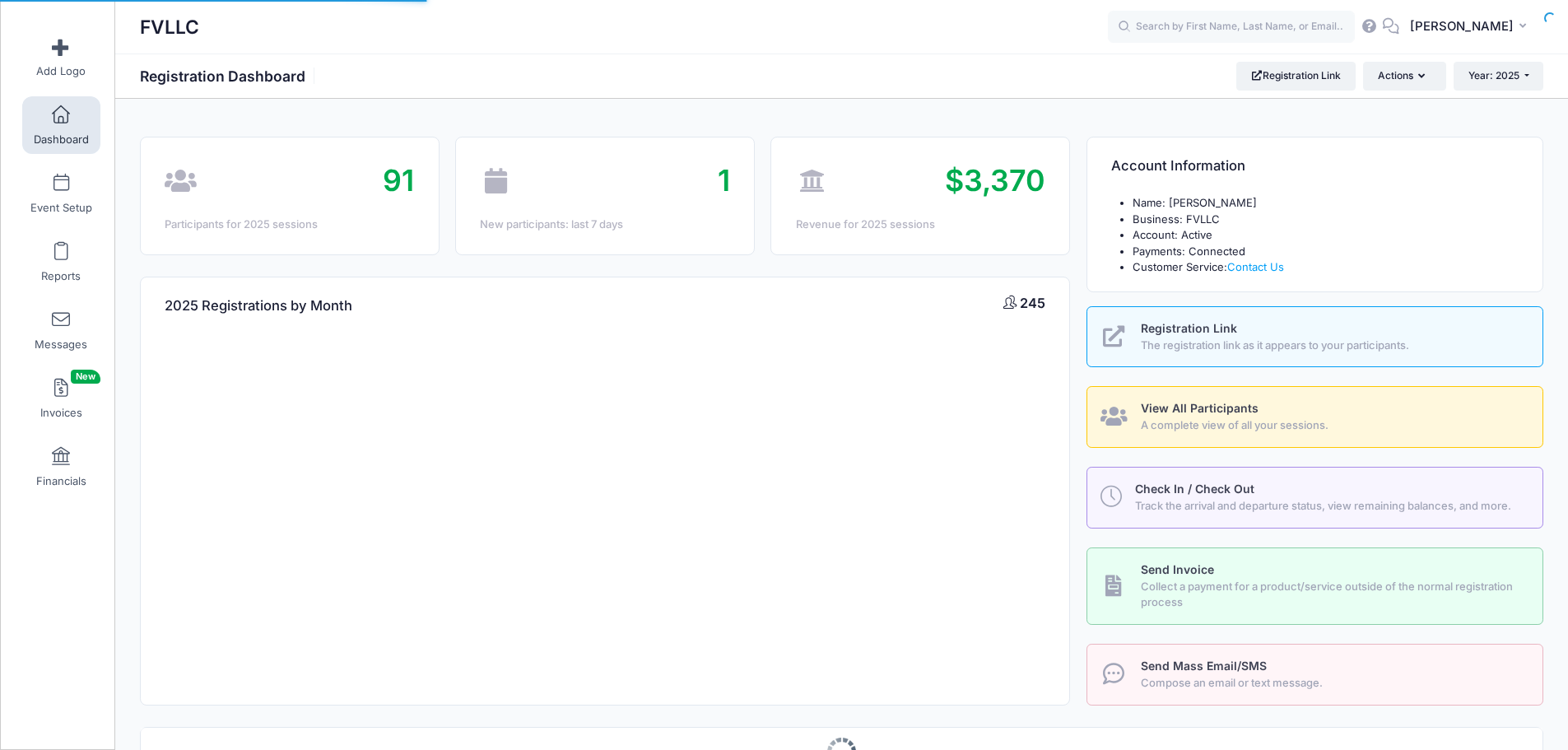
select select
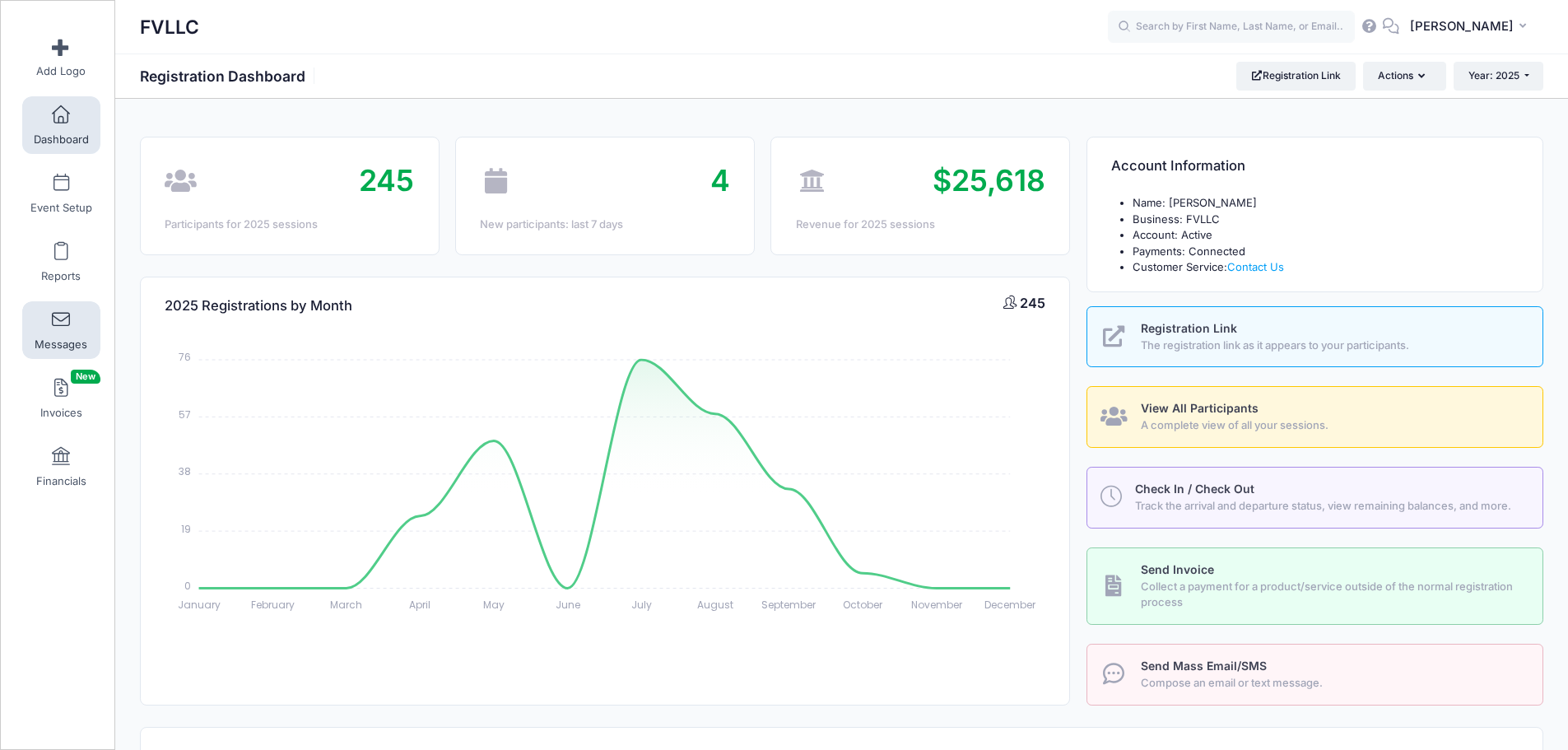
click at [67, 321] on link "Messages" at bounding box center [61, 330] width 78 height 57
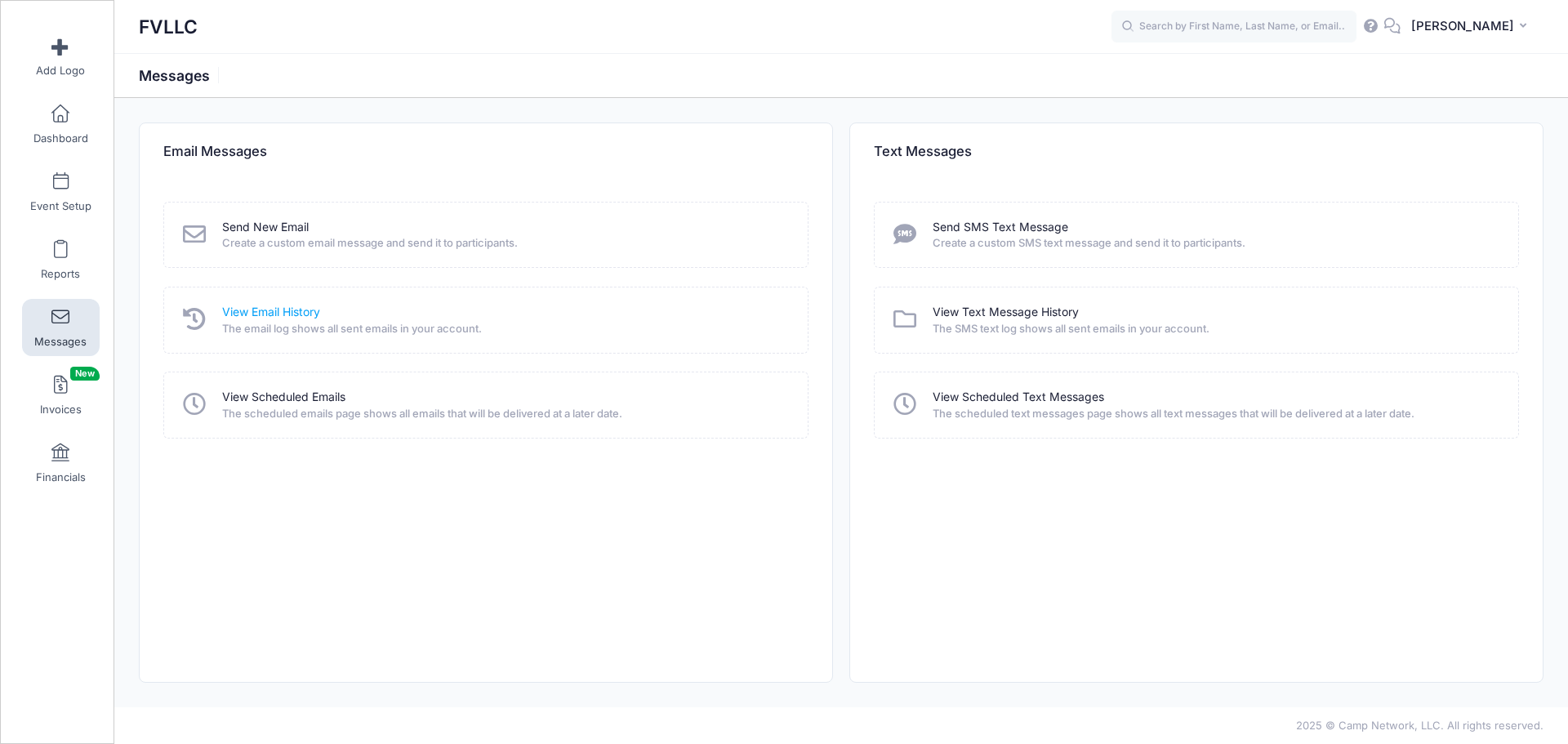
click at [304, 319] on link "View Email History" at bounding box center [271, 312] width 98 height 18
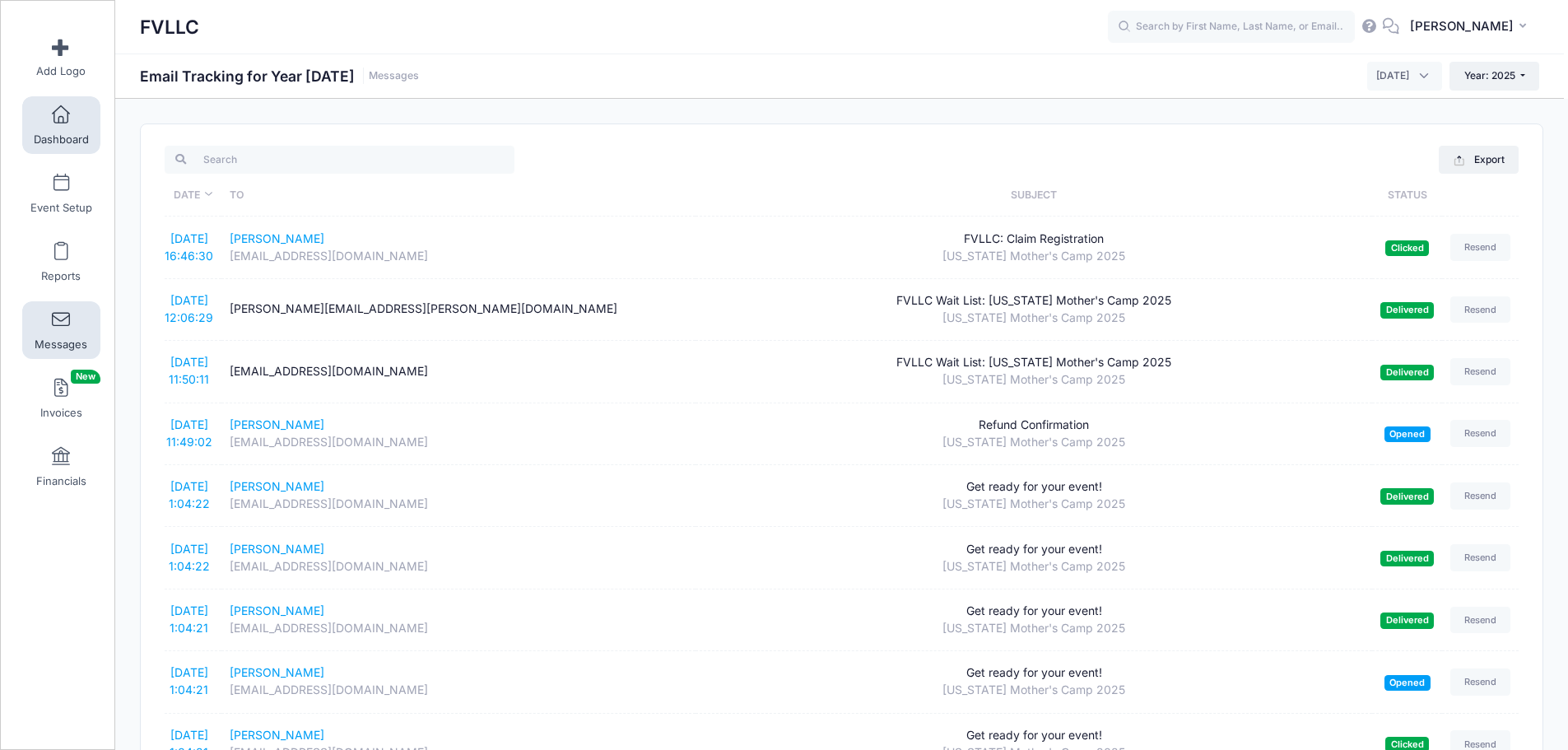
click at [61, 112] on span at bounding box center [61, 115] width 0 height 18
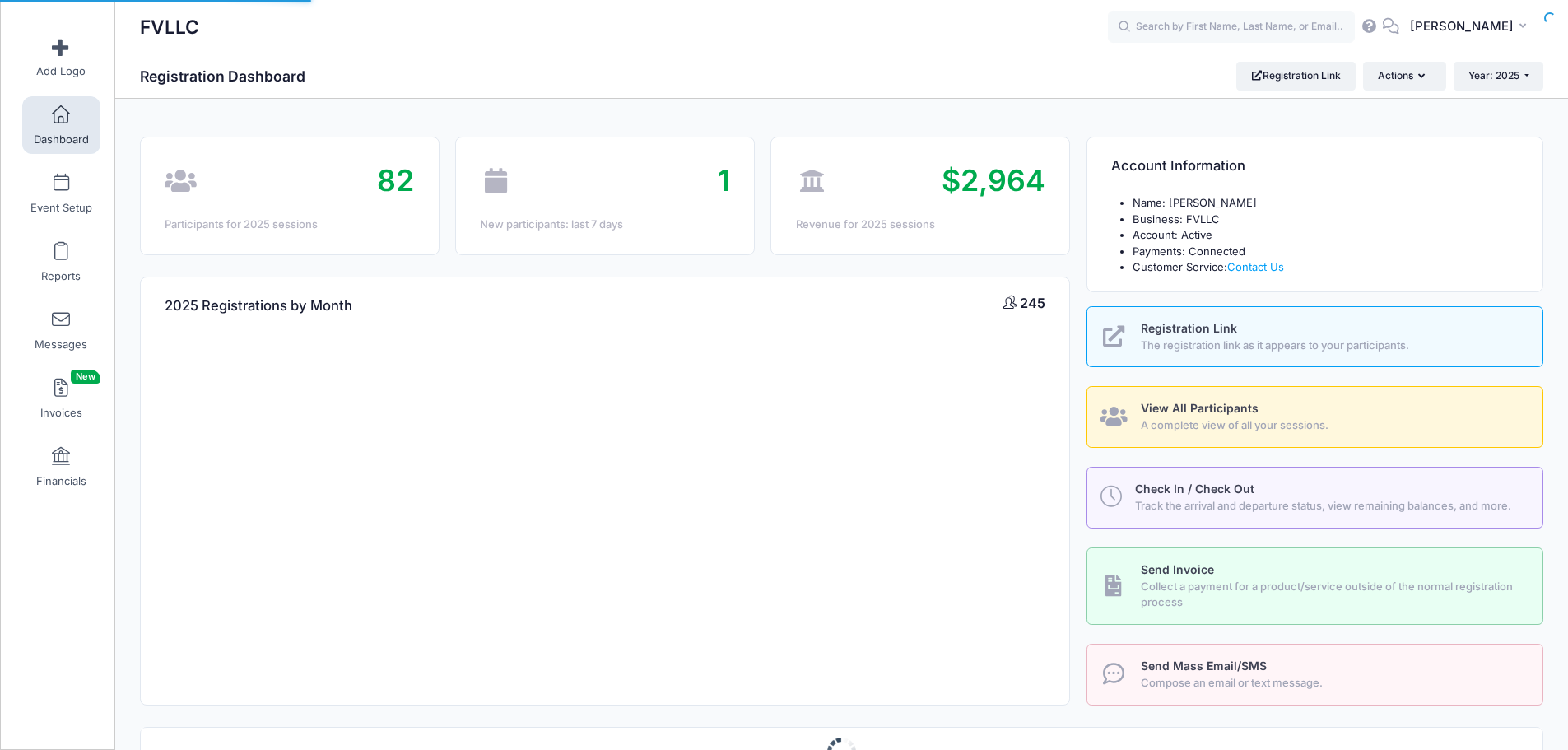
select select
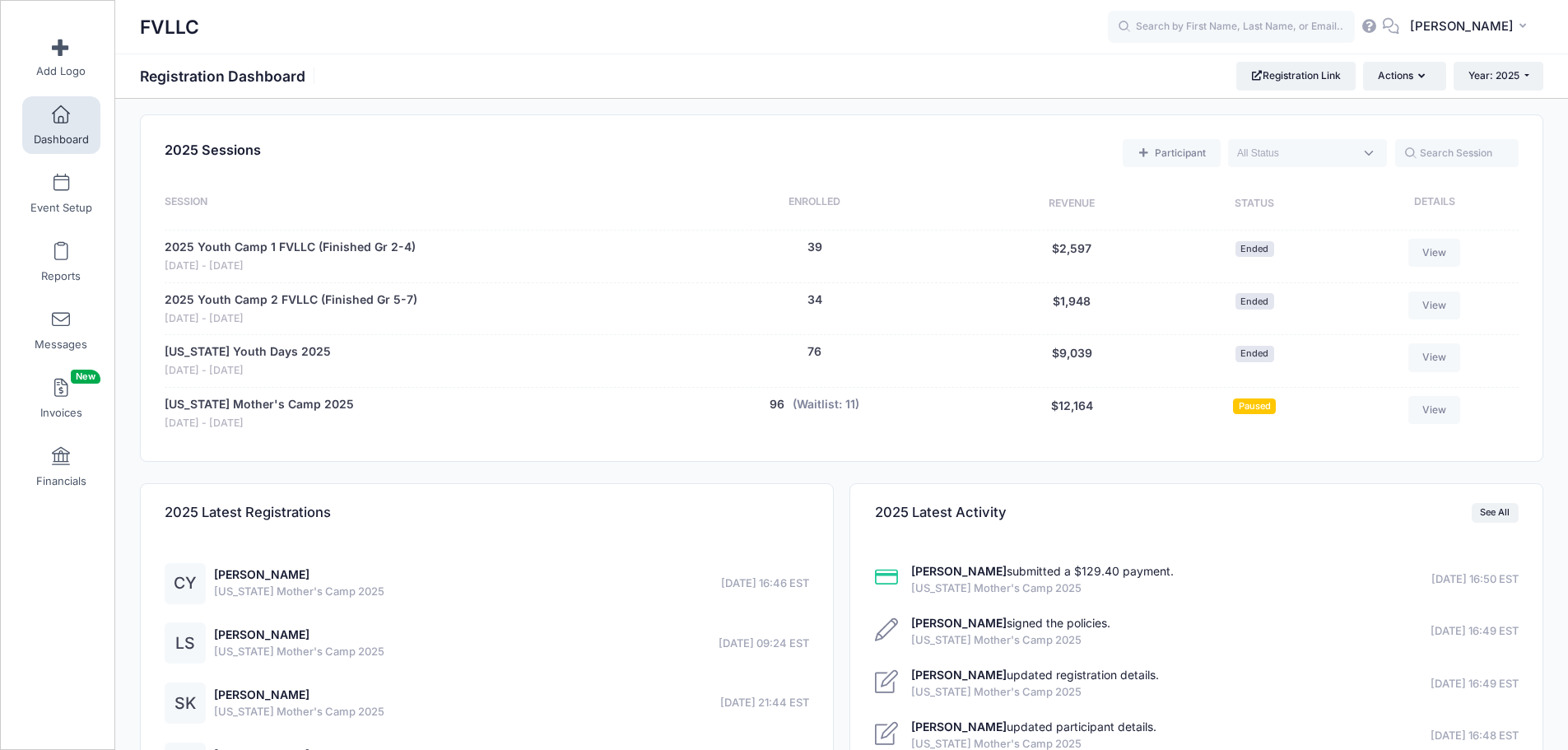
scroll to position [823, 0]
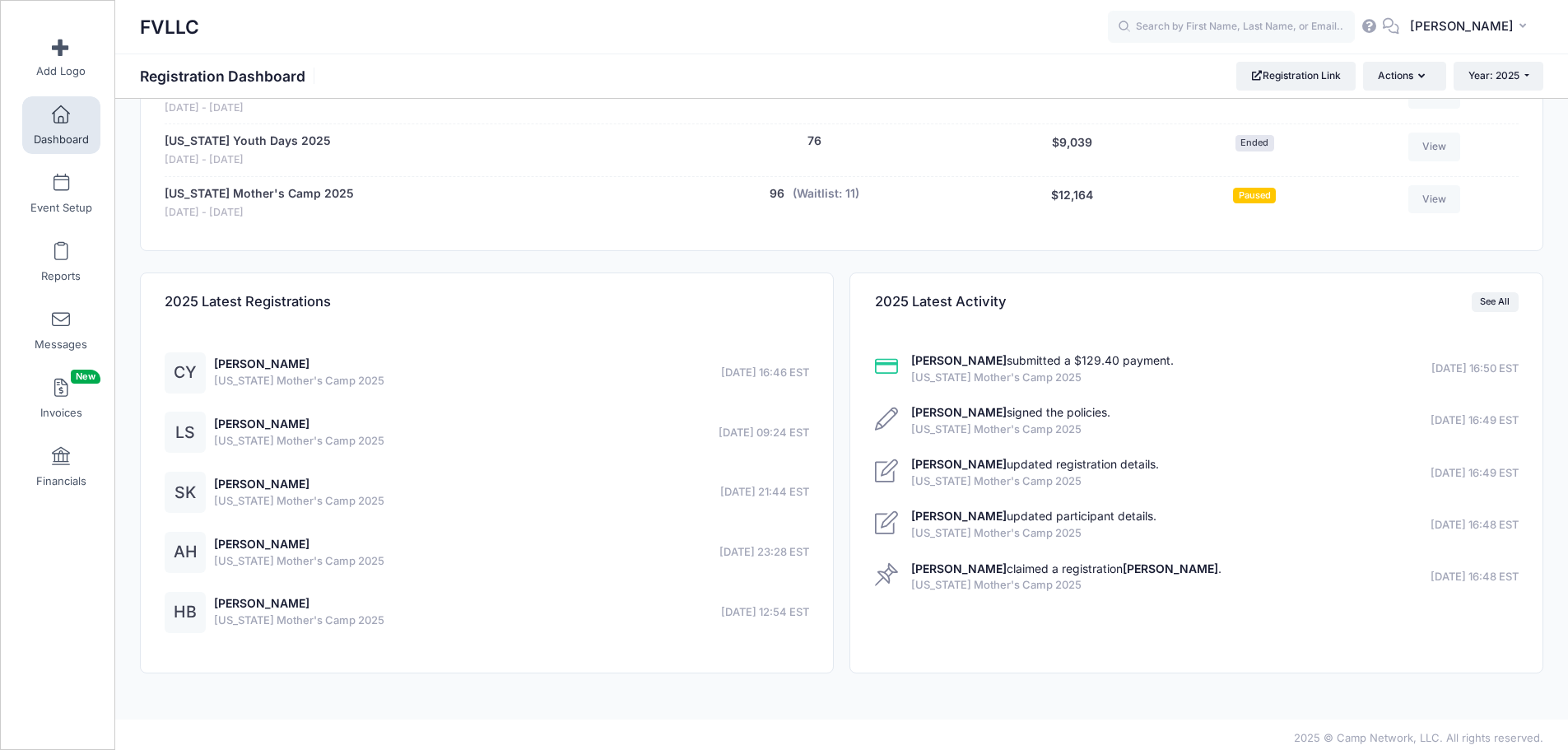
click at [61, 119] on span at bounding box center [61, 115] width 0 height 18
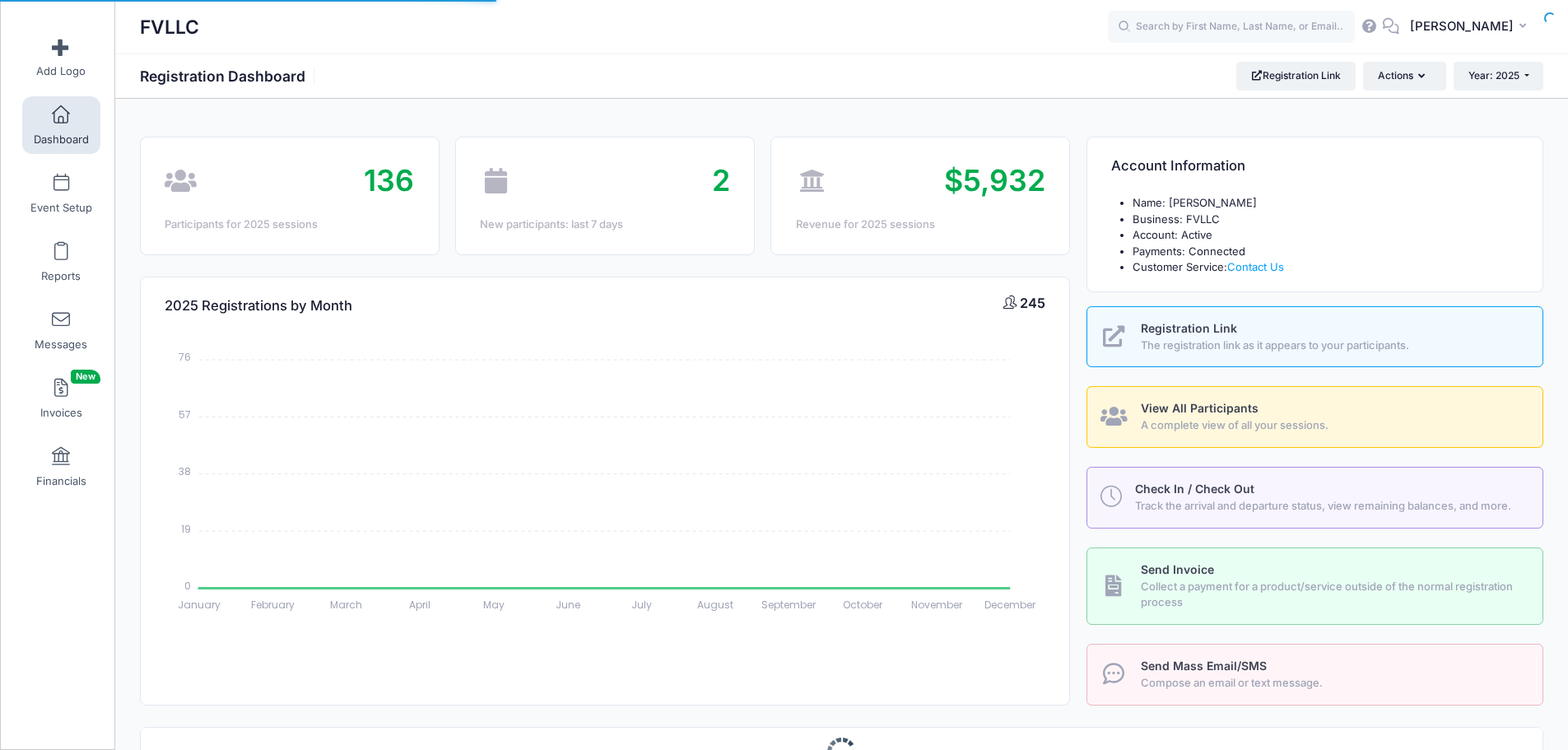
select select
